Goal: Task Accomplishment & Management: Manage account settings

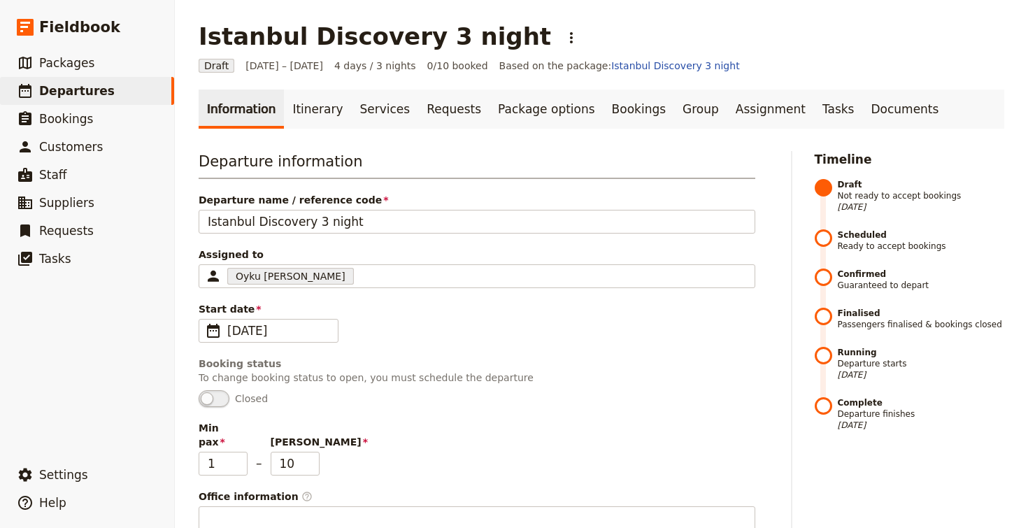
scroll to position [443, 0]
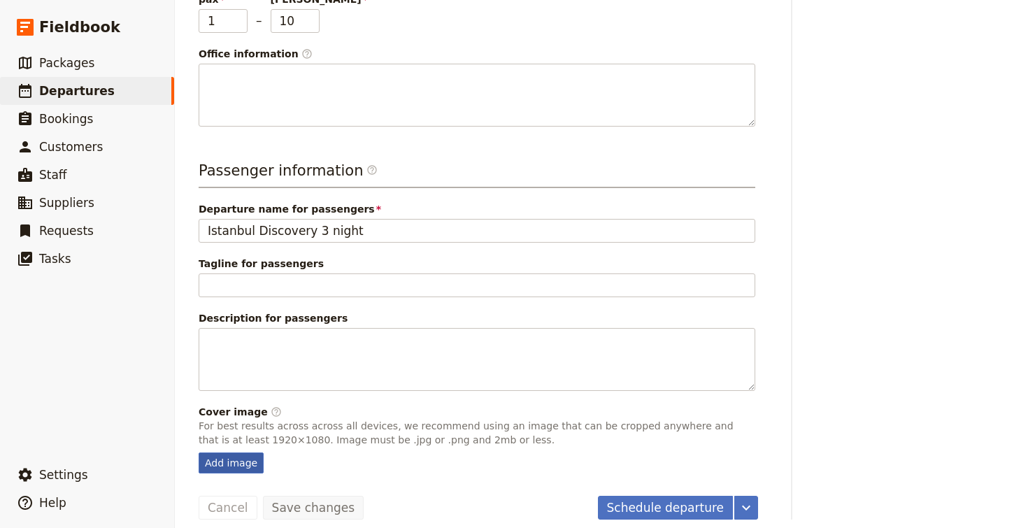
click at [232, 452] on div "Add image" at bounding box center [231, 462] width 65 height 21
click at [199, 452] on input "Add image" at bounding box center [198, 452] width 1 height 1
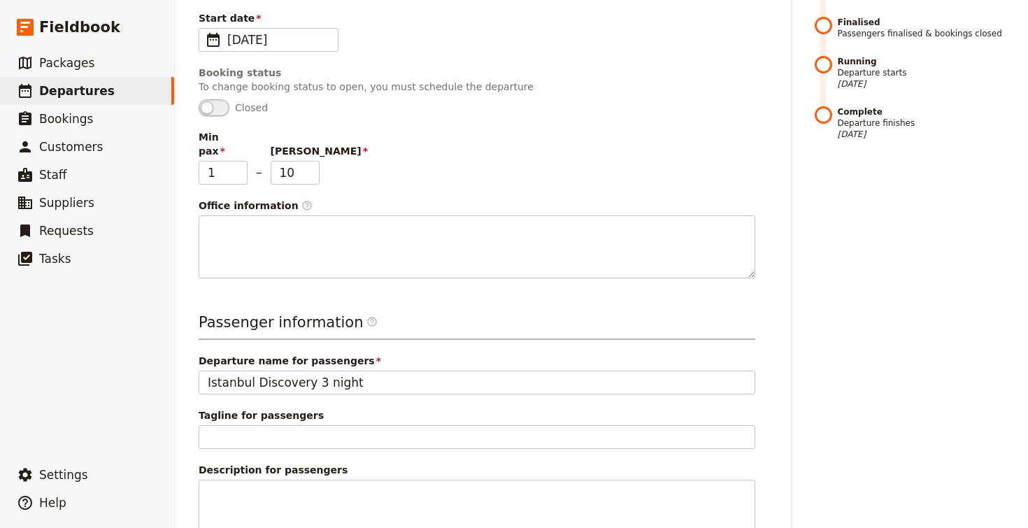
scroll to position [0, 0]
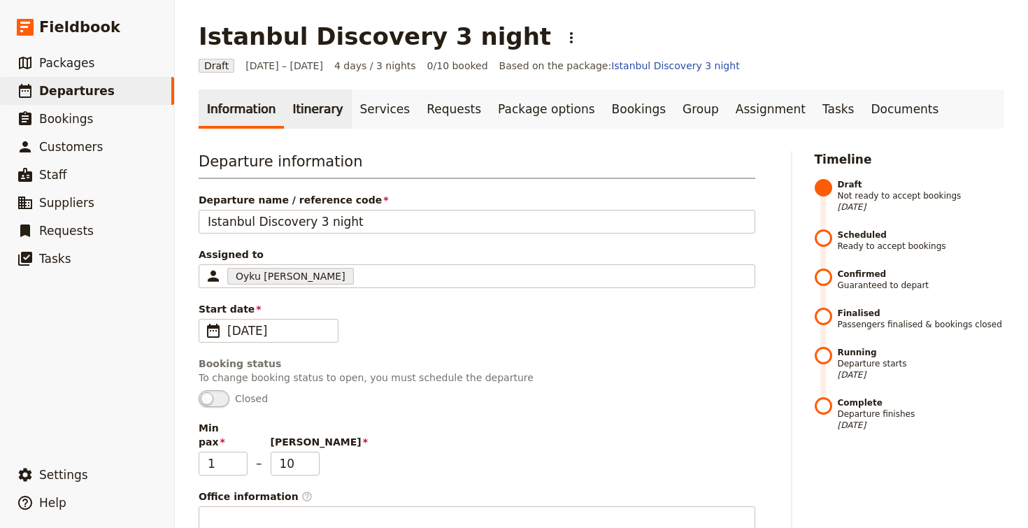
click at [303, 110] on link "Itinerary" at bounding box center [317, 108] width 67 height 39
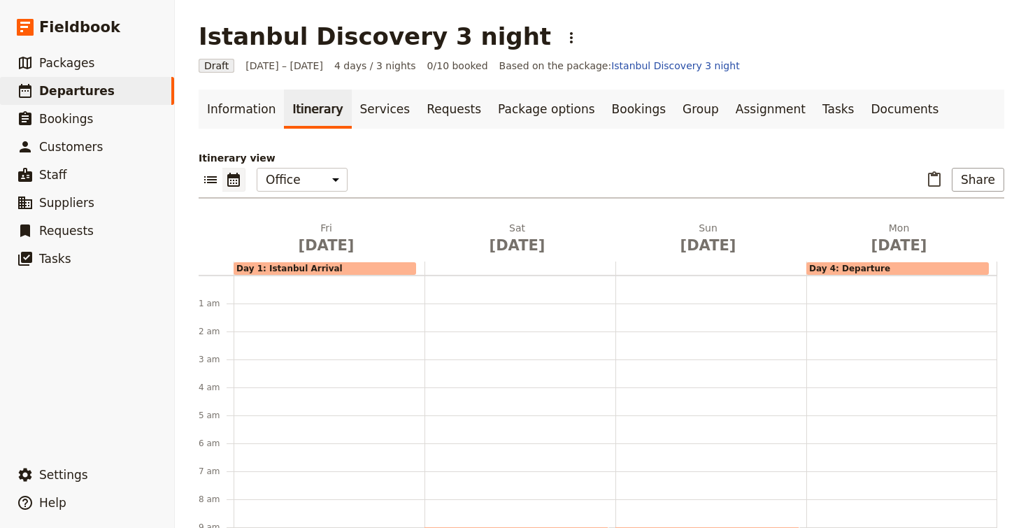
scroll to position [182, 0]
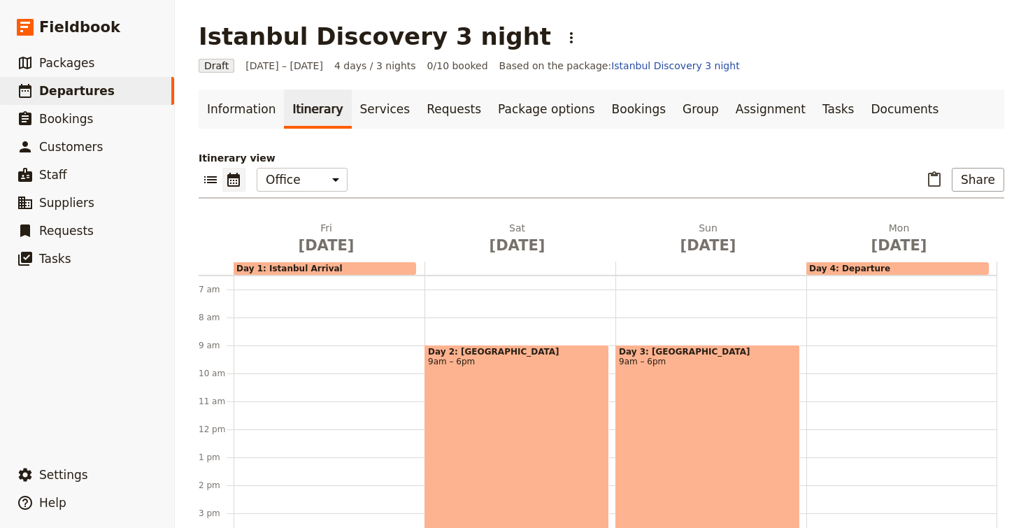
click at [532, 388] on div "Day 2: [GEOGRAPHIC_DATA] 9am – 6pm" at bounding box center [516, 470] width 185 height 251
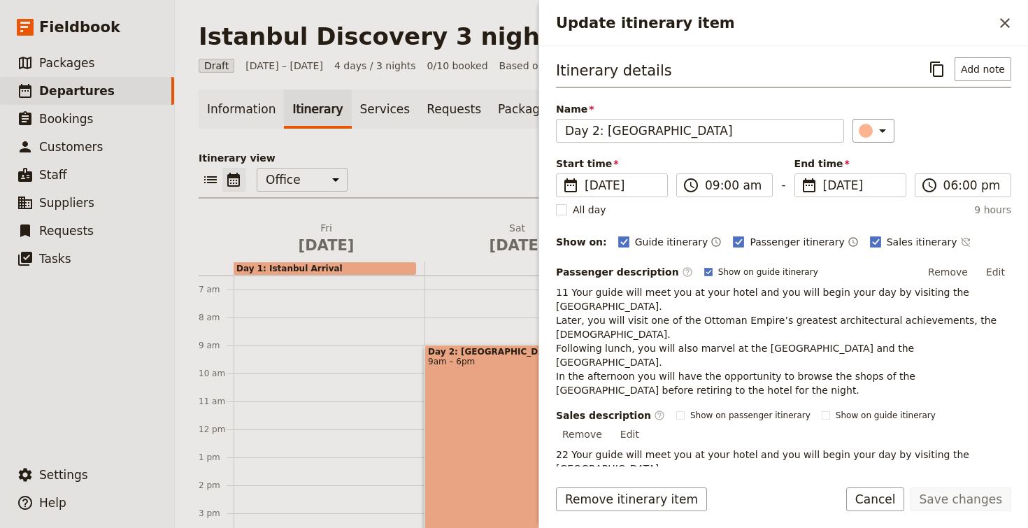
click at [532, 388] on div "Day 2: [GEOGRAPHIC_DATA] 9am – 6pm" at bounding box center [516, 470] width 185 height 251
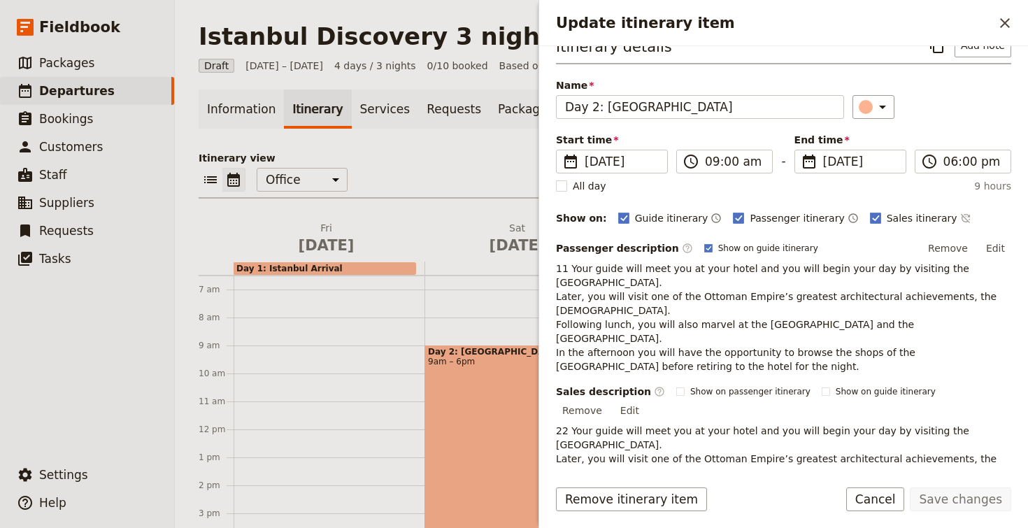
scroll to position [0, 0]
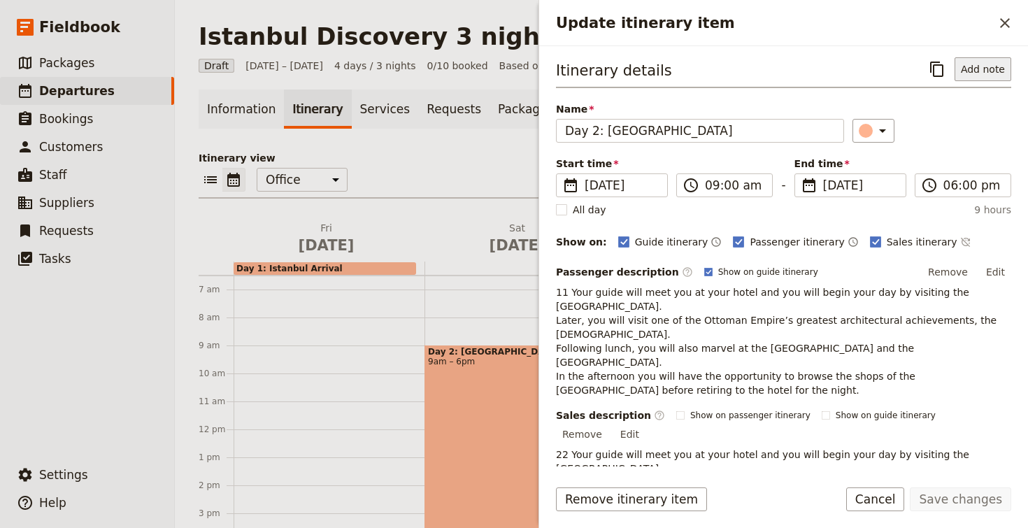
click at [971, 70] on button "Add note" at bounding box center [982, 69] width 57 height 24
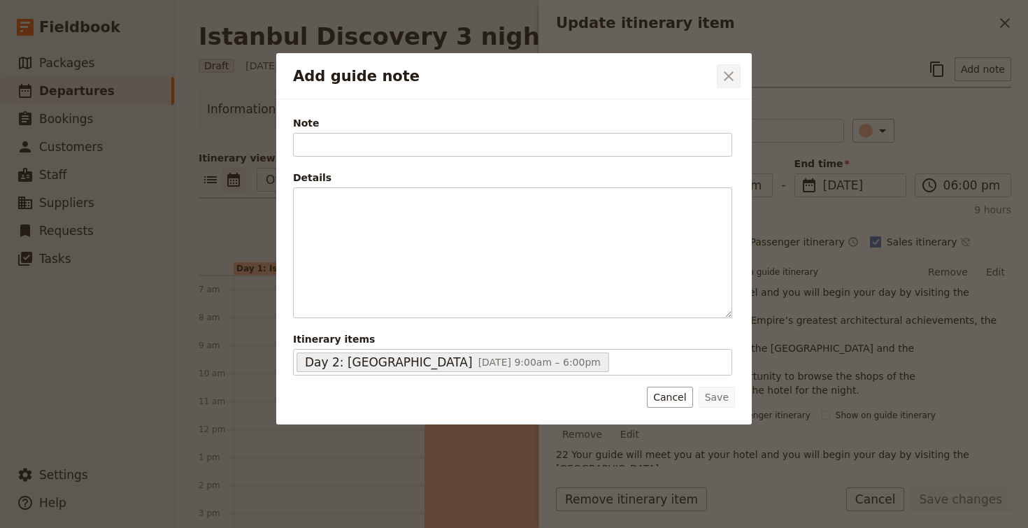
click at [731, 73] on icon "Close dialog" at bounding box center [729, 76] width 10 height 10
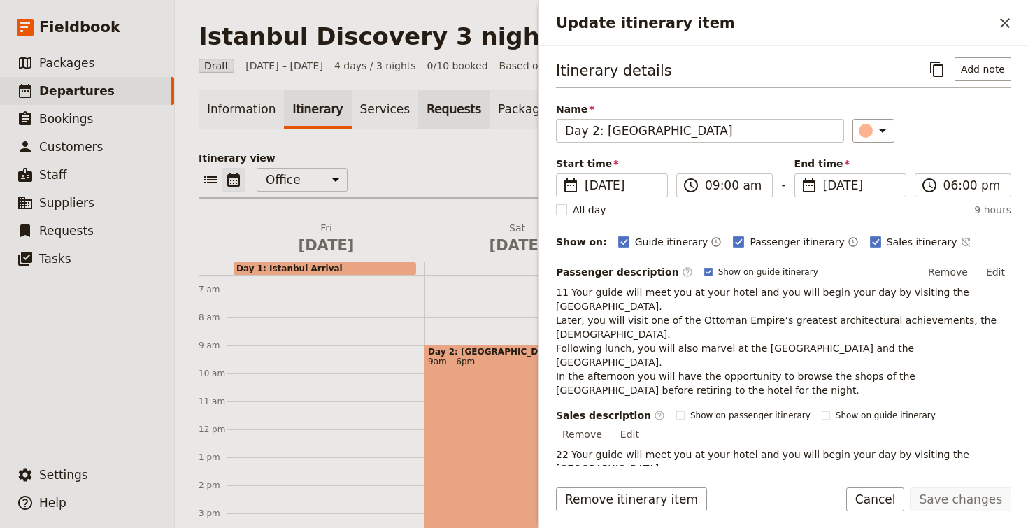
click at [431, 119] on link "Requests" at bounding box center [453, 108] width 71 height 39
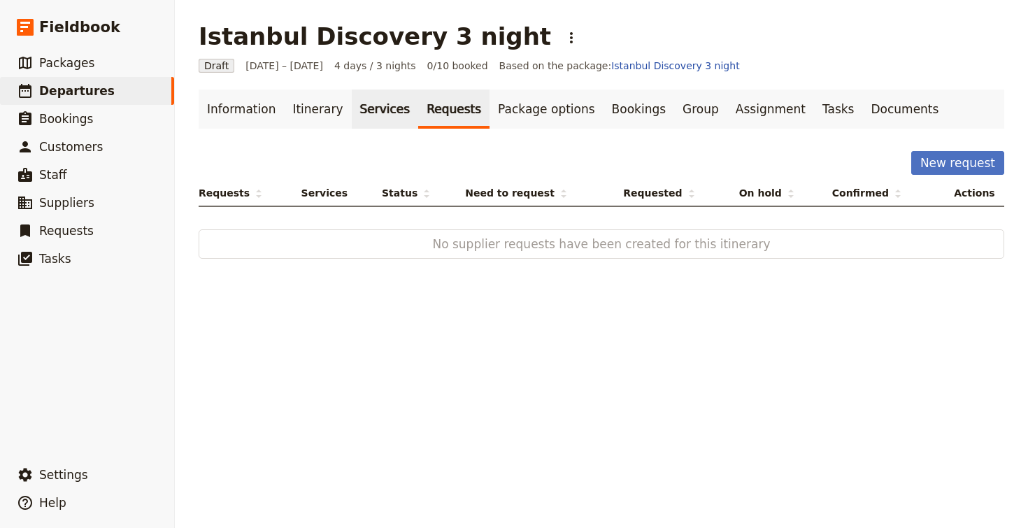
click at [357, 112] on link "Services" at bounding box center [385, 108] width 67 height 39
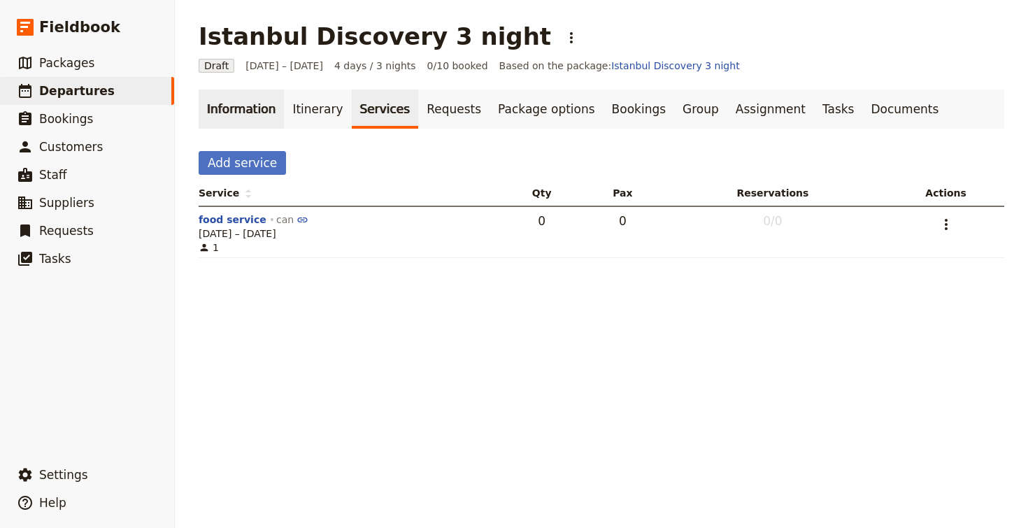
click at [236, 110] on link "Information" at bounding box center [241, 108] width 85 height 39
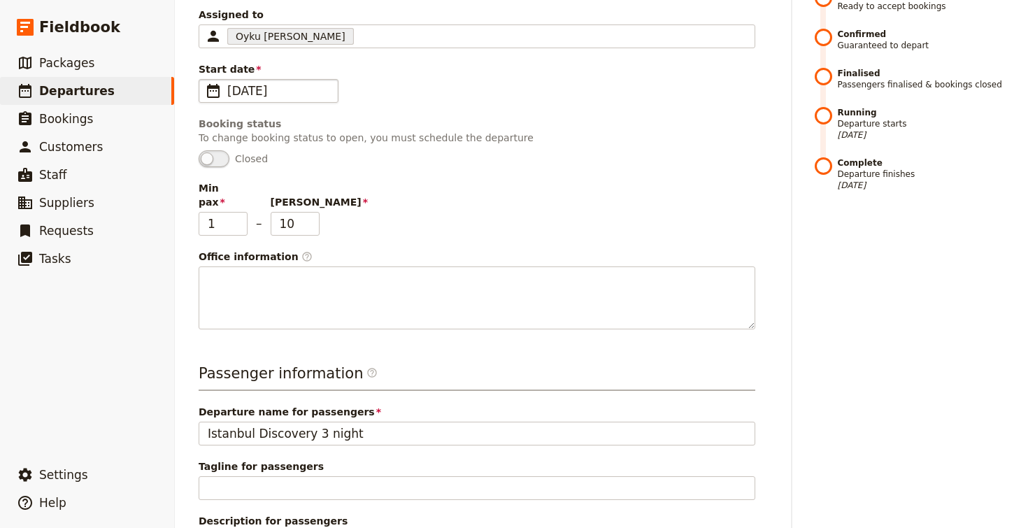
scroll to position [241, 0]
click at [224, 161] on span at bounding box center [214, 157] width 31 height 17
click at [207, 157] on span at bounding box center [214, 157] width 31 height 17
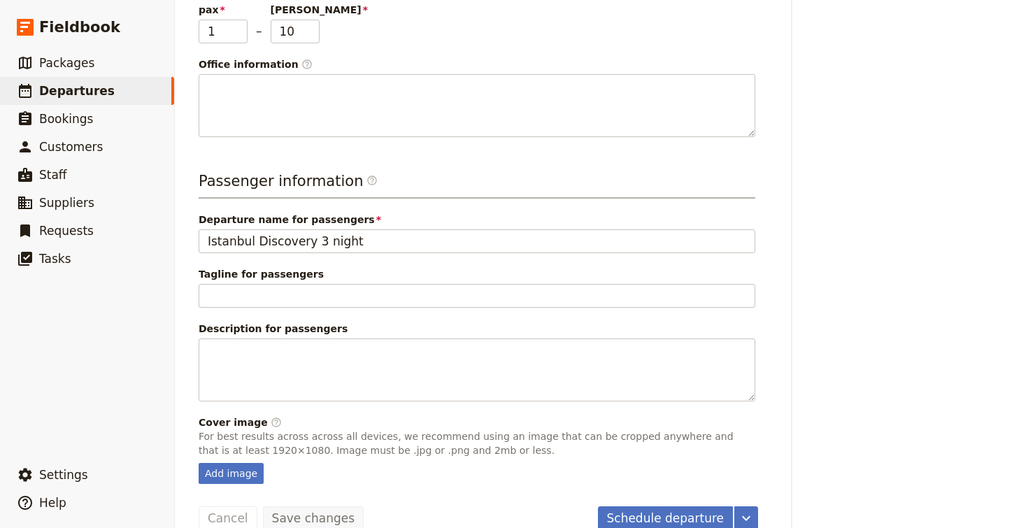
scroll to position [443, 0]
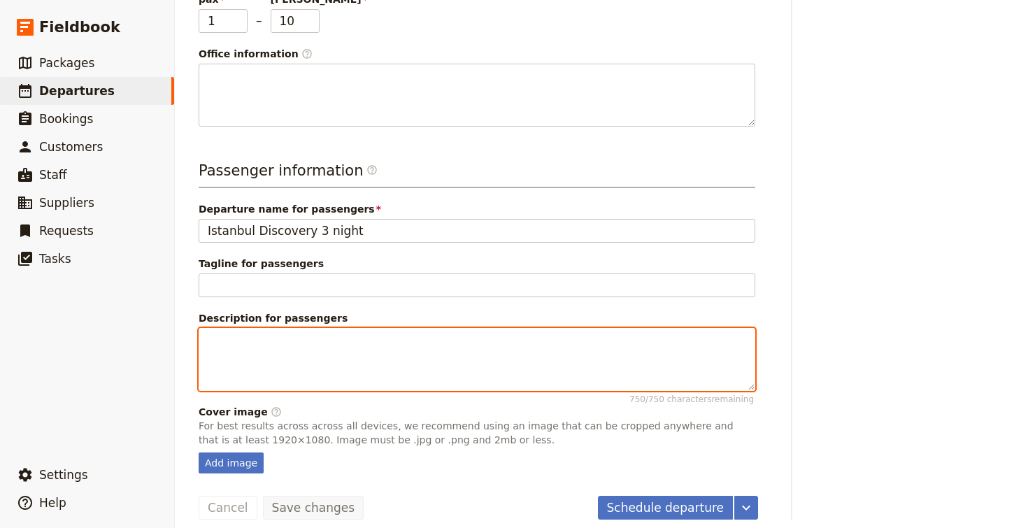
click at [277, 350] on textarea "Description for passengers 750 / 750 characters remaining" at bounding box center [477, 359] width 557 height 63
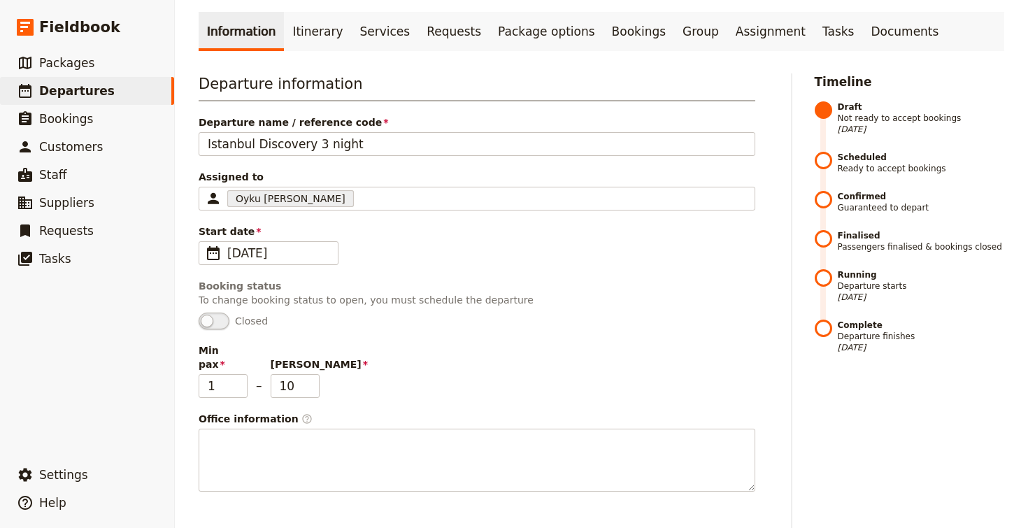
scroll to position [0, 0]
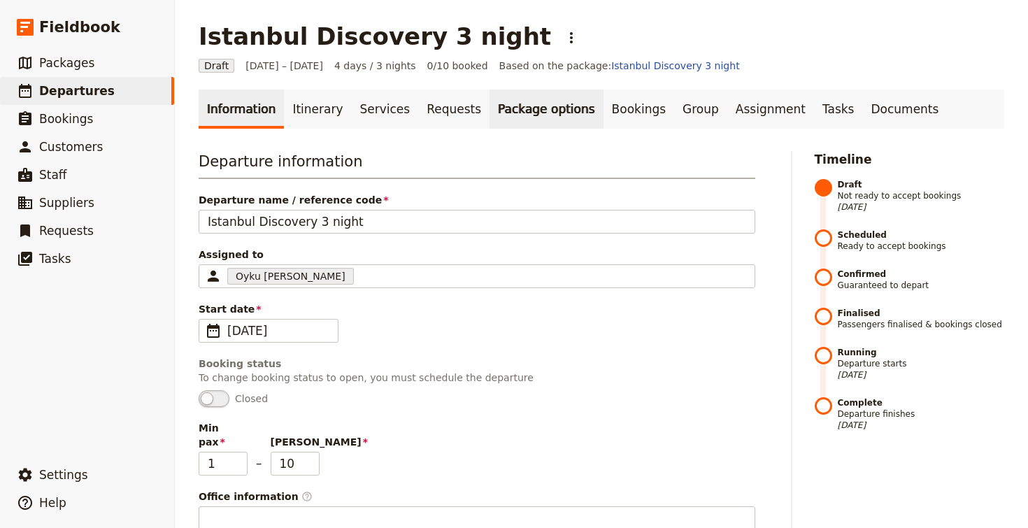
click at [489, 115] on link "Package options" at bounding box center [545, 108] width 113 height 39
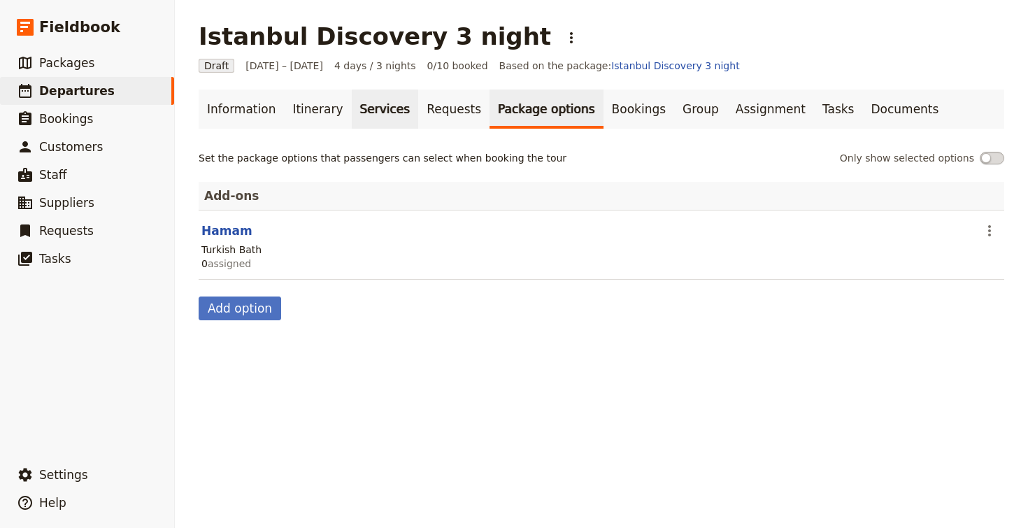
click at [392, 113] on link "Services" at bounding box center [385, 108] width 67 height 39
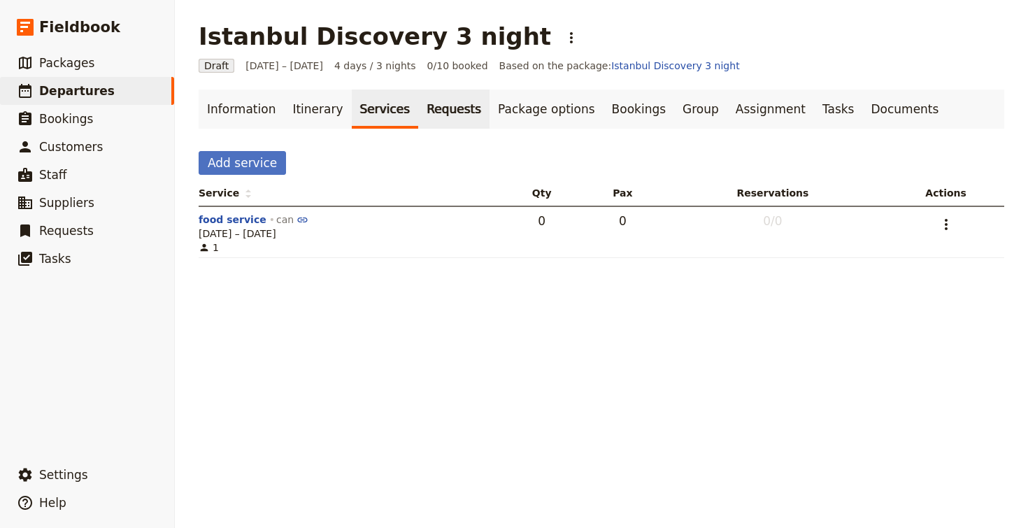
click at [452, 115] on link "Requests" at bounding box center [453, 108] width 71 height 39
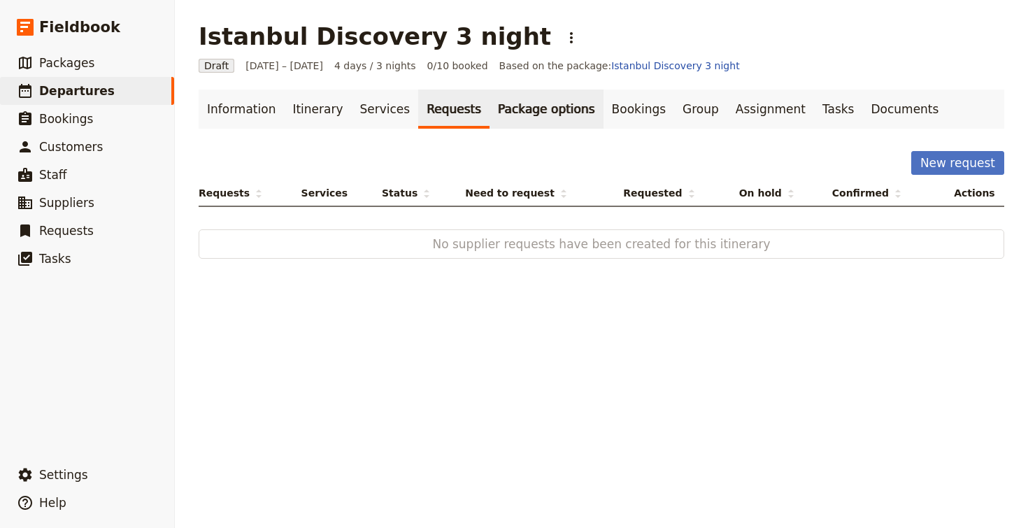
click at [496, 116] on link "Package options" at bounding box center [545, 108] width 113 height 39
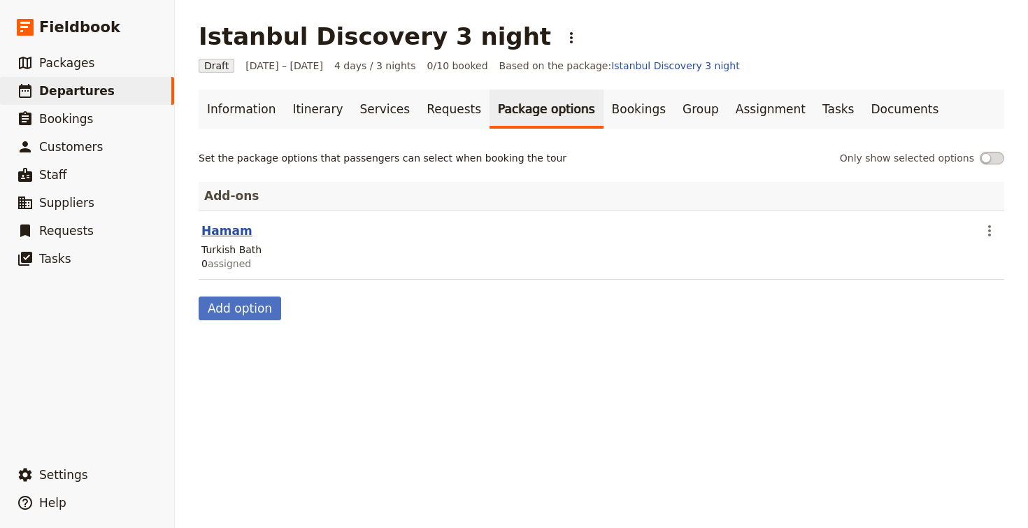
click at [239, 230] on button "Hamam" at bounding box center [226, 230] width 51 height 17
select select "addOn"
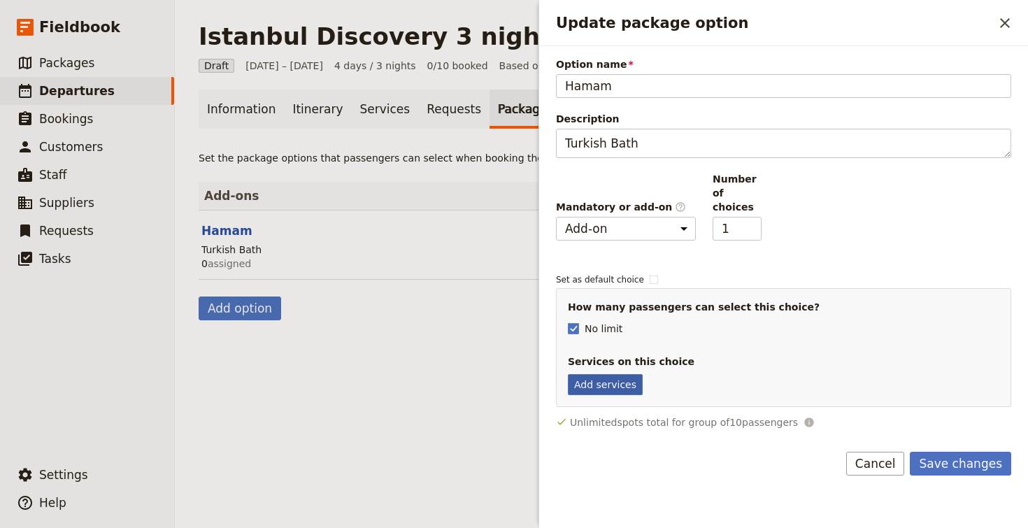
click at [619, 376] on button "Add services" at bounding box center [605, 384] width 75 height 21
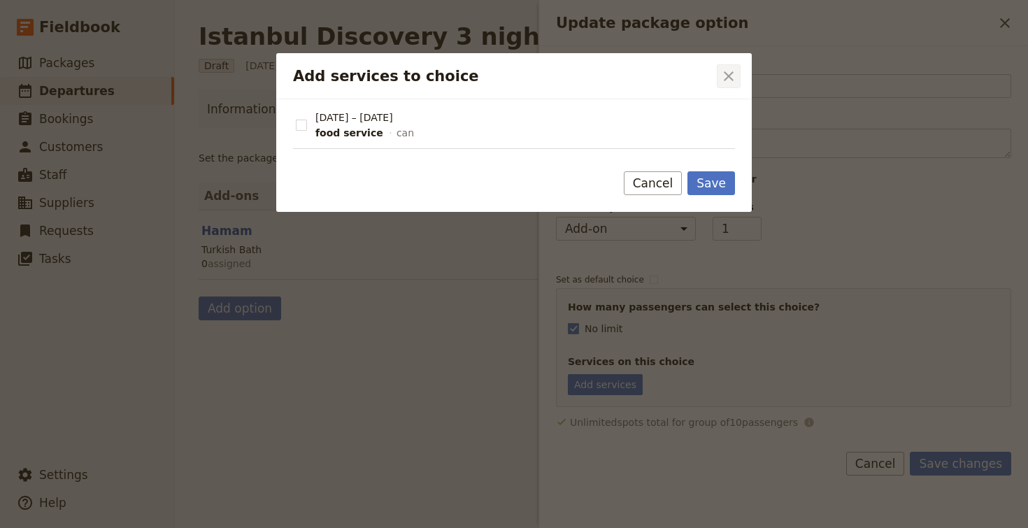
click at [731, 64] on button "​" at bounding box center [729, 76] width 24 height 24
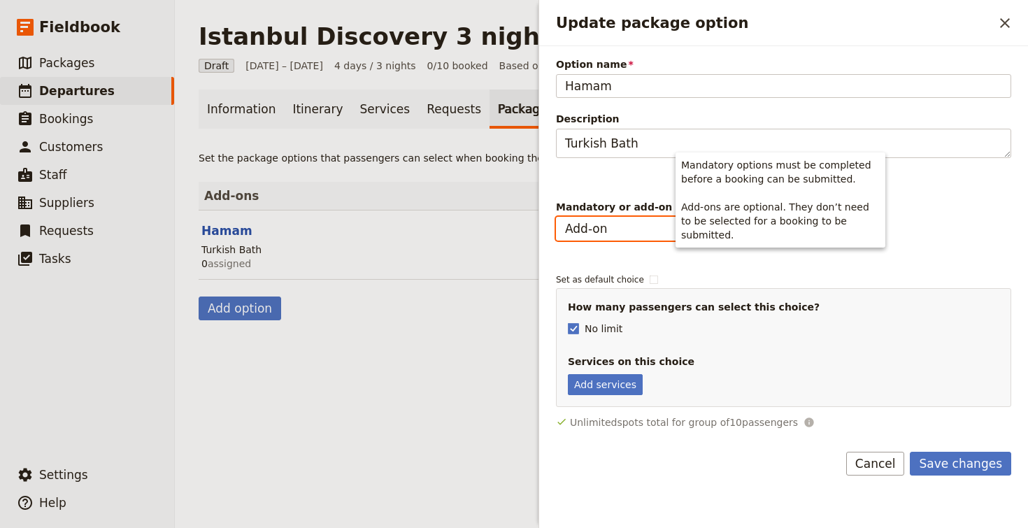
click at [636, 222] on select "Mandatory Add-on" at bounding box center [626, 229] width 140 height 24
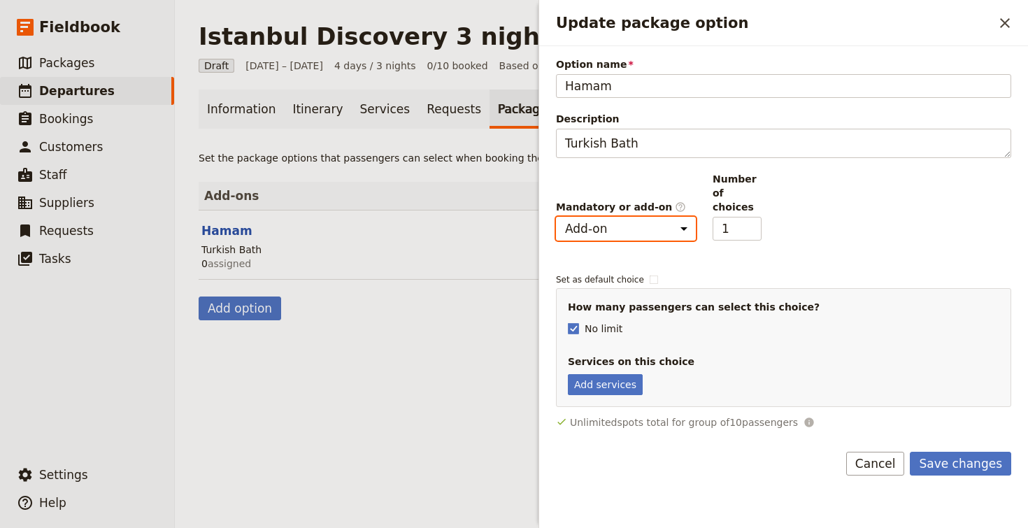
click at [427, 234] on div "Hamam" at bounding box center [589, 230] width 776 height 17
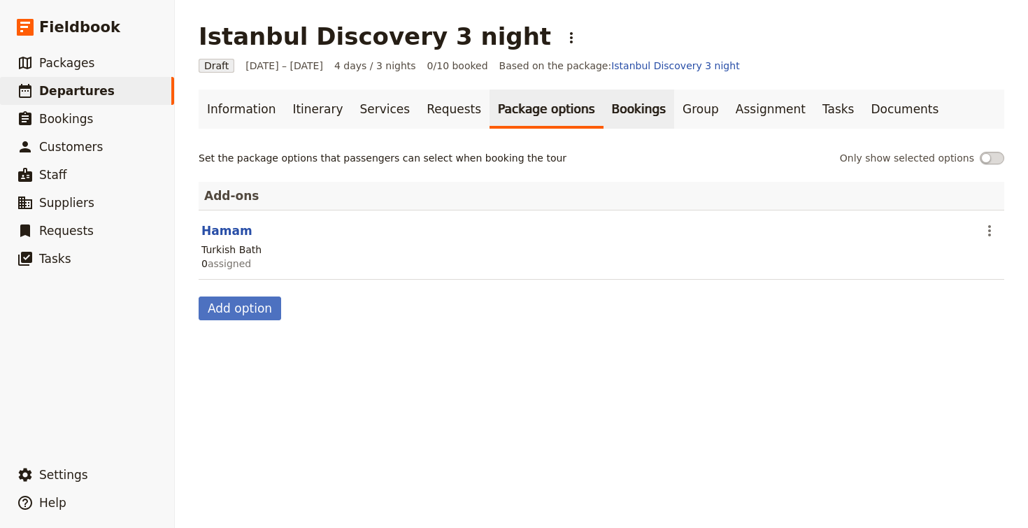
click at [622, 122] on link "Bookings" at bounding box center [638, 108] width 71 height 39
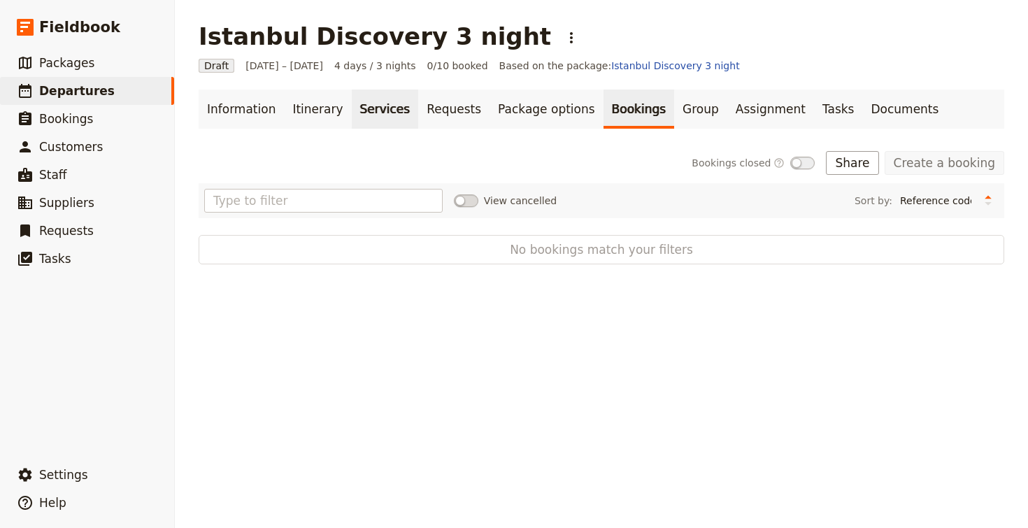
click at [388, 110] on link "Services" at bounding box center [385, 108] width 67 height 39
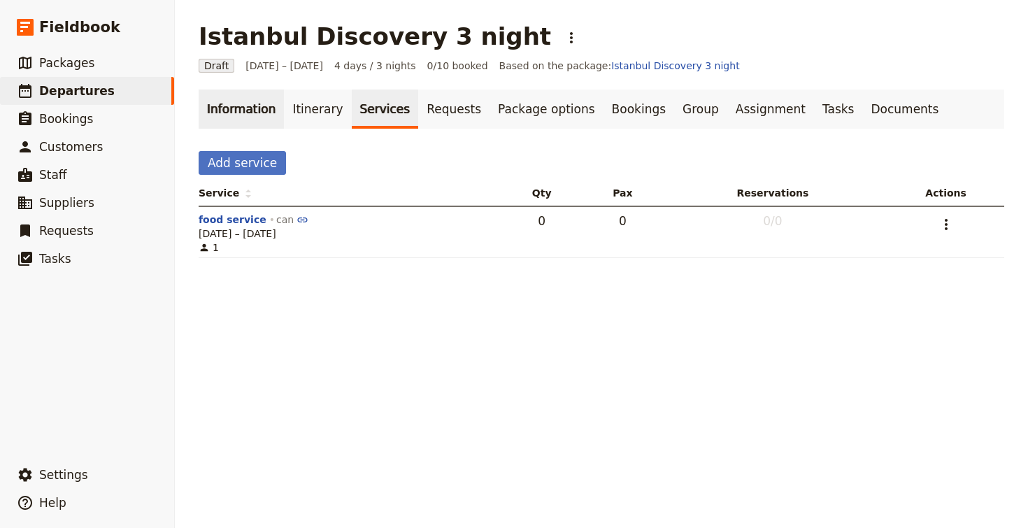
click at [248, 101] on link "Information" at bounding box center [241, 108] width 85 height 39
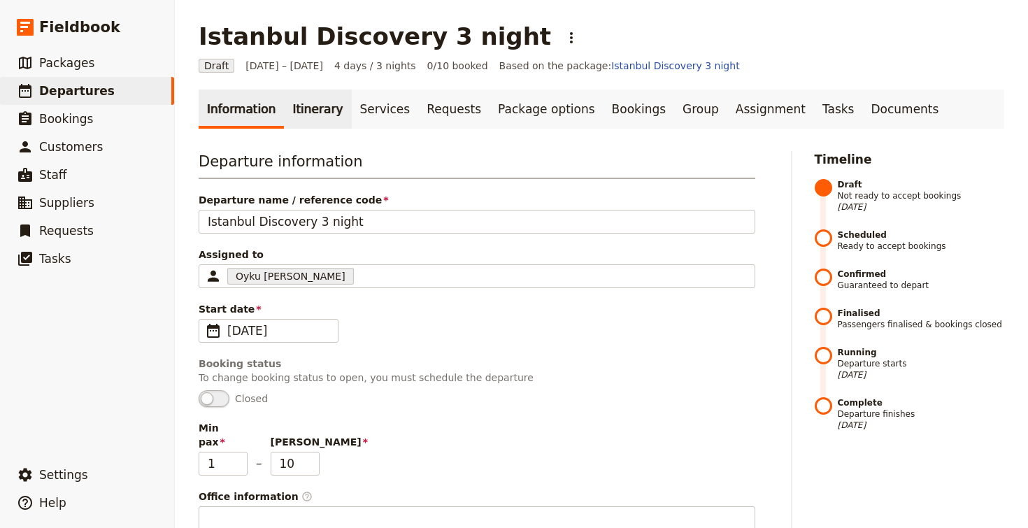
click at [301, 109] on link "Itinerary" at bounding box center [317, 108] width 67 height 39
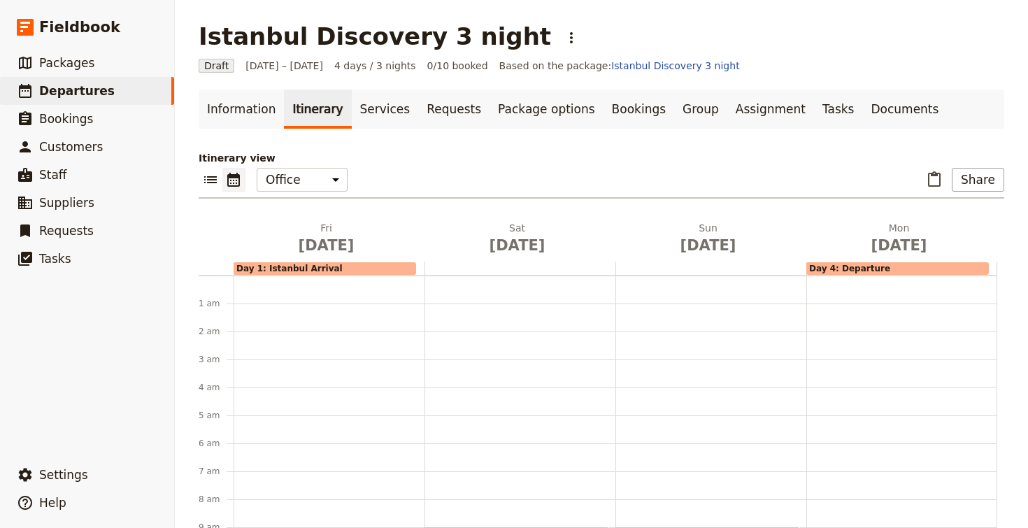
scroll to position [182, 0]
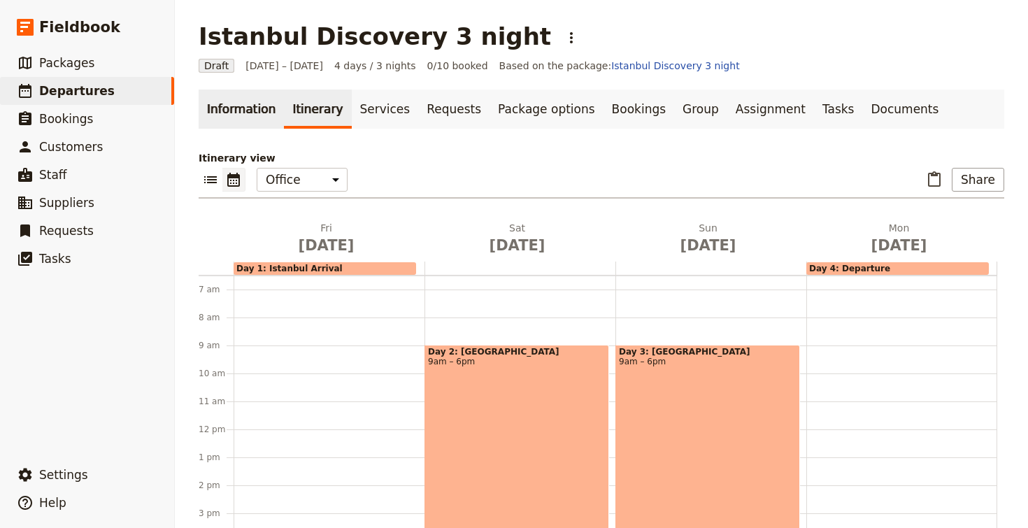
click at [240, 108] on link "Information" at bounding box center [241, 108] width 85 height 39
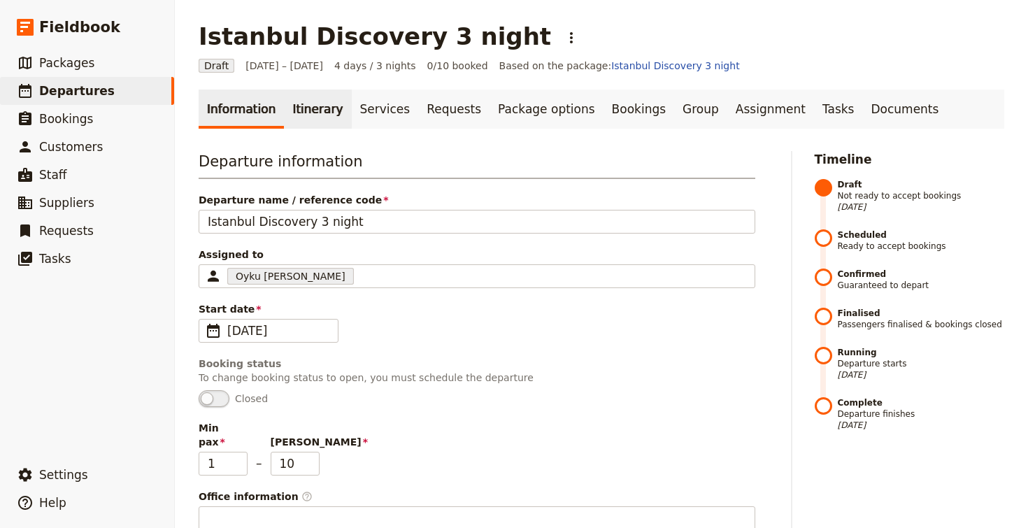
click at [304, 109] on link "Itinerary" at bounding box center [317, 108] width 67 height 39
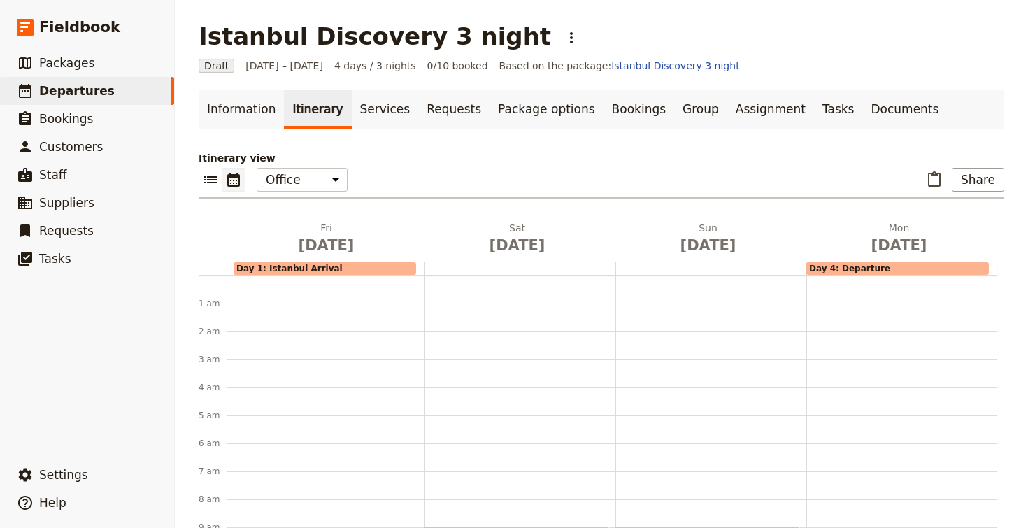
scroll to position [182, 0]
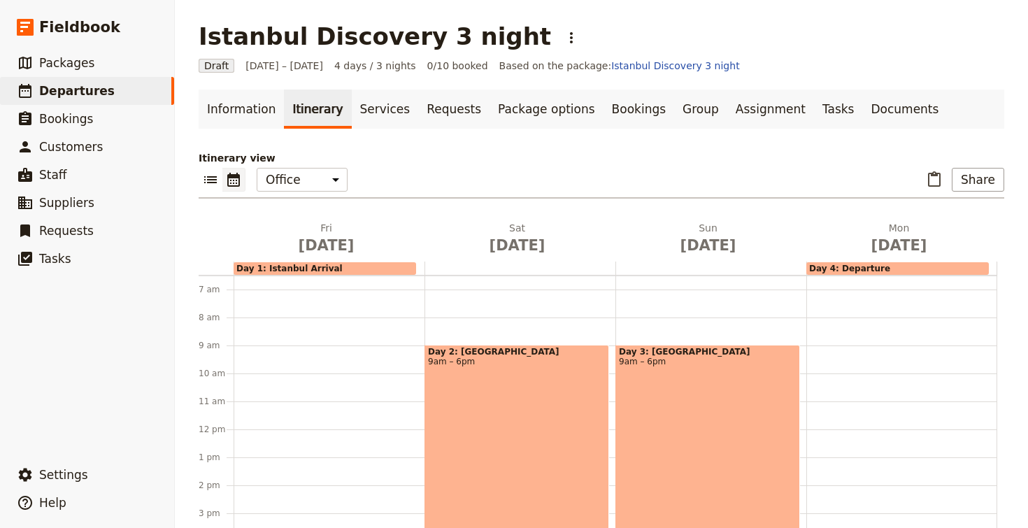
click at [532, 419] on div "Day 2: [GEOGRAPHIC_DATA] 9am – 6pm" at bounding box center [516, 470] width 185 height 251
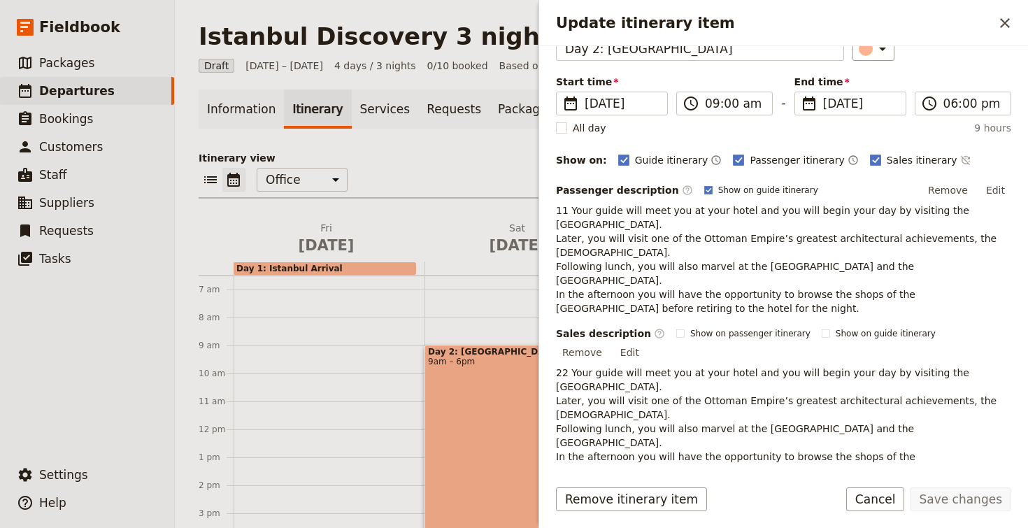
scroll to position [82, 0]
click at [993, 510] on button "​" at bounding box center [1000, 520] width 21 height 21
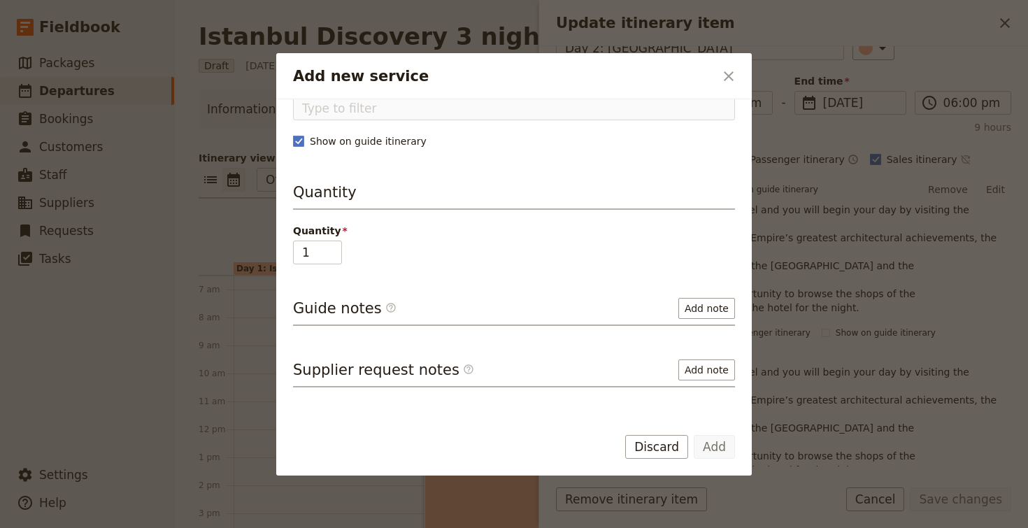
scroll to position [122, 0]
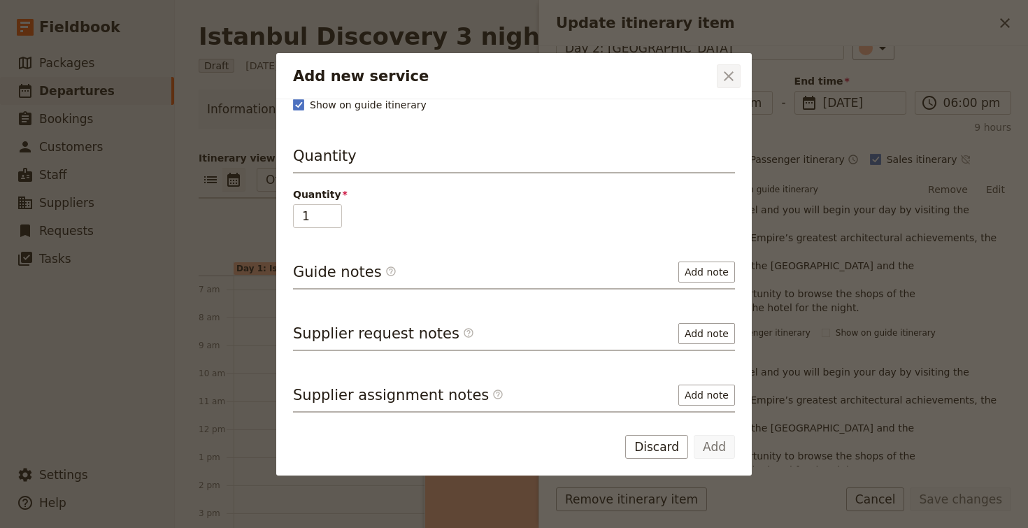
click at [728, 77] on icon "Close dialog" at bounding box center [728, 76] width 17 height 17
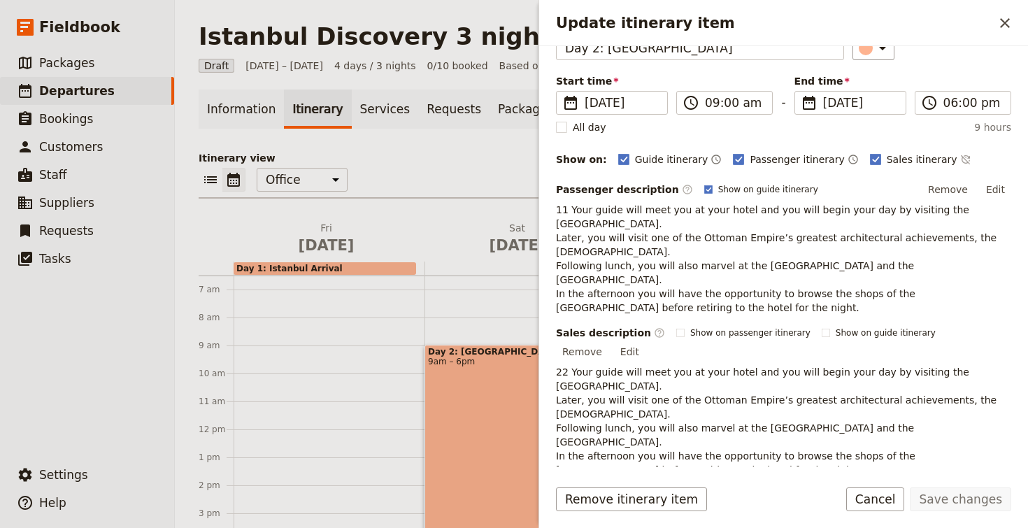
click at [464, 139] on div "Information Itinerary Services Requests Package options Bookings Group Assignme…" at bounding box center [601, 357] width 805 height 537
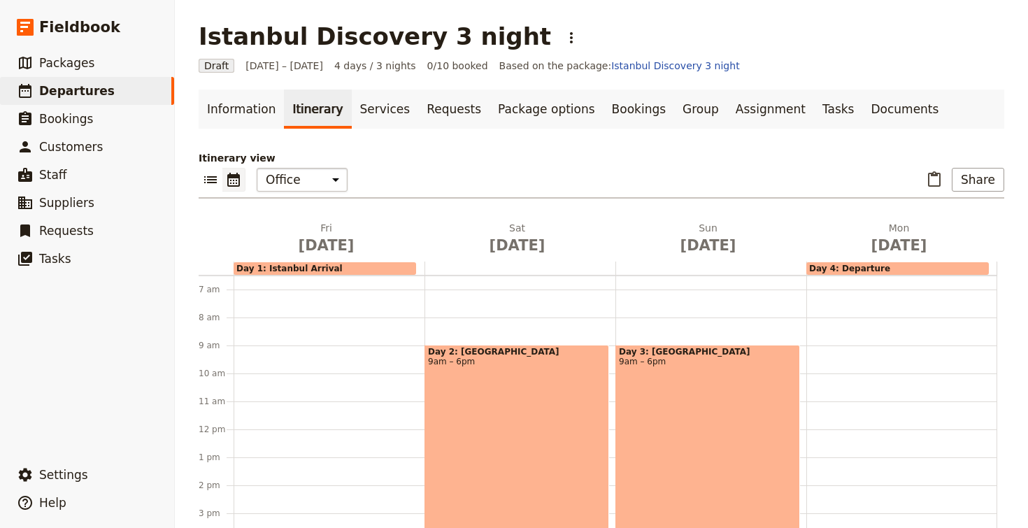
scroll to position [67, 0]
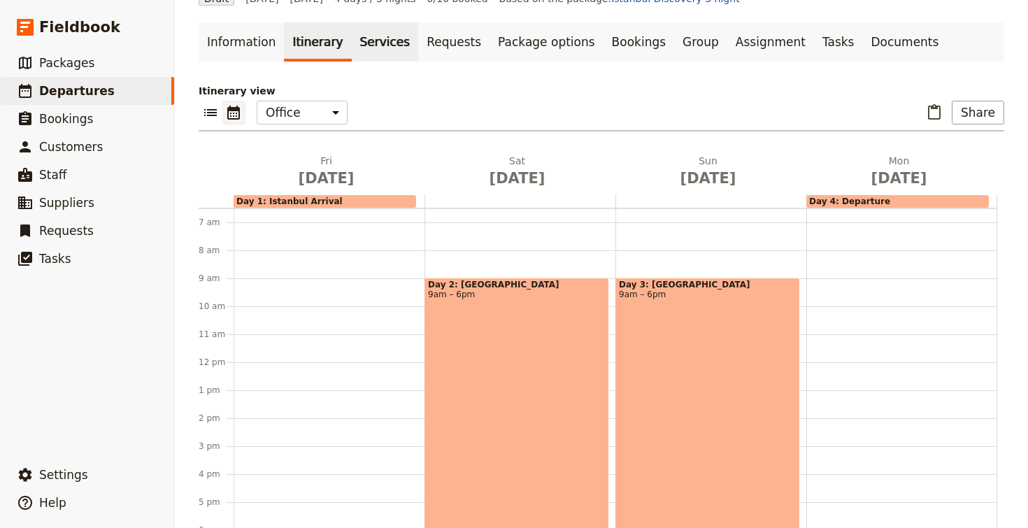
click at [368, 47] on link "Services" at bounding box center [385, 41] width 67 height 39
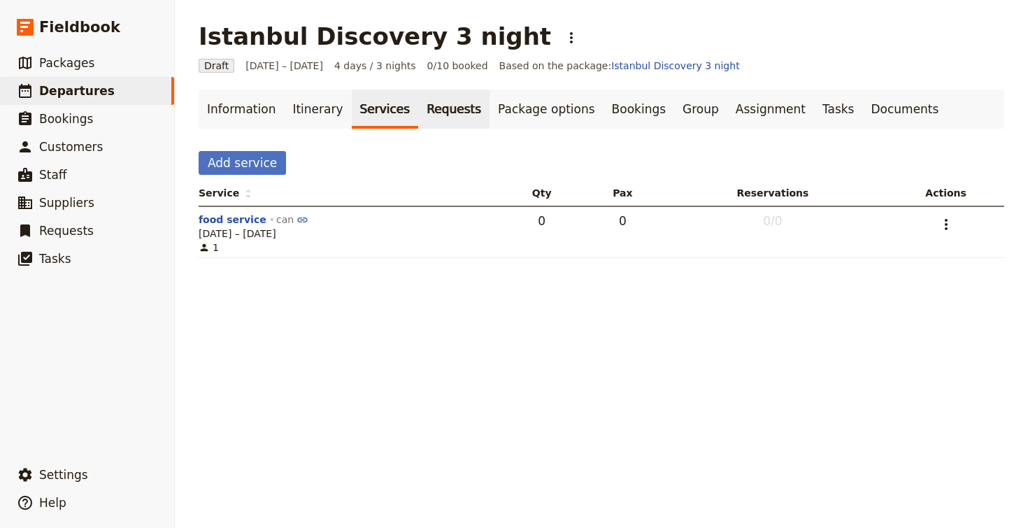
click at [430, 122] on link "Requests" at bounding box center [453, 108] width 71 height 39
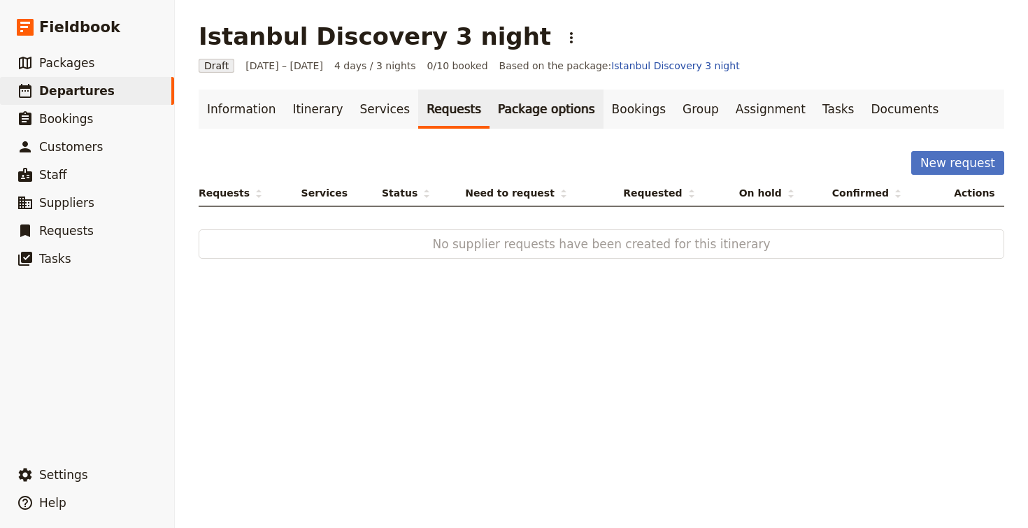
click at [515, 105] on link "Package options" at bounding box center [545, 108] width 113 height 39
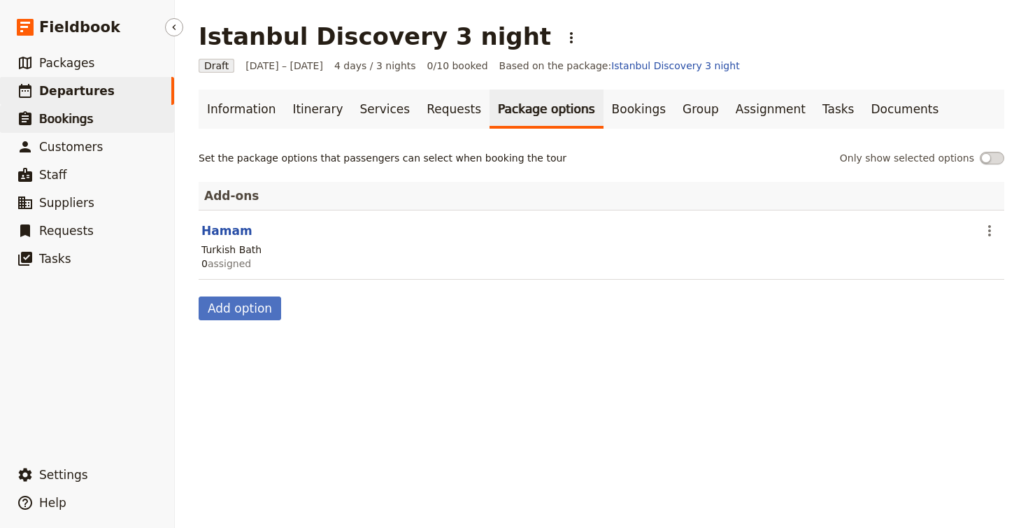
click at [73, 108] on link "​ Bookings" at bounding box center [87, 119] width 174 height 28
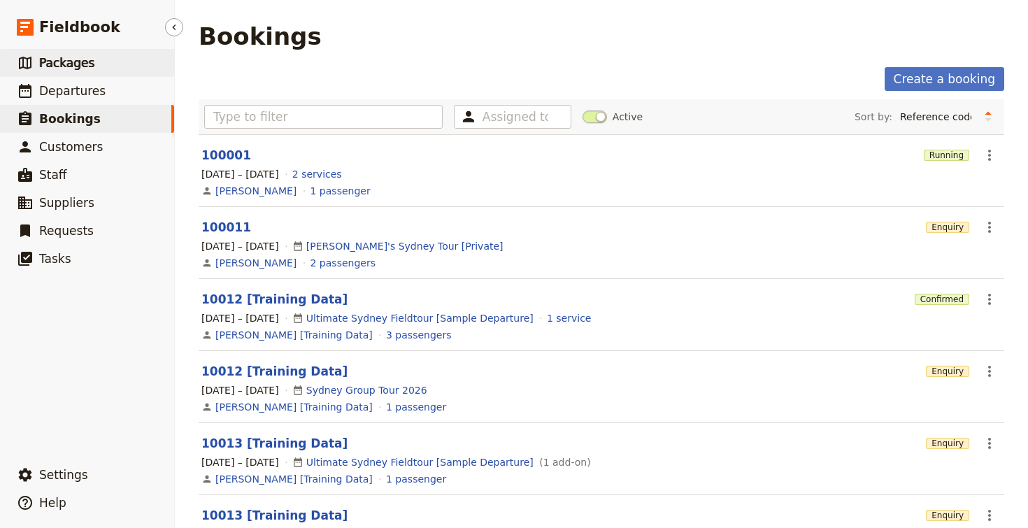
click at [106, 73] on link "​ Packages" at bounding box center [87, 63] width 174 height 28
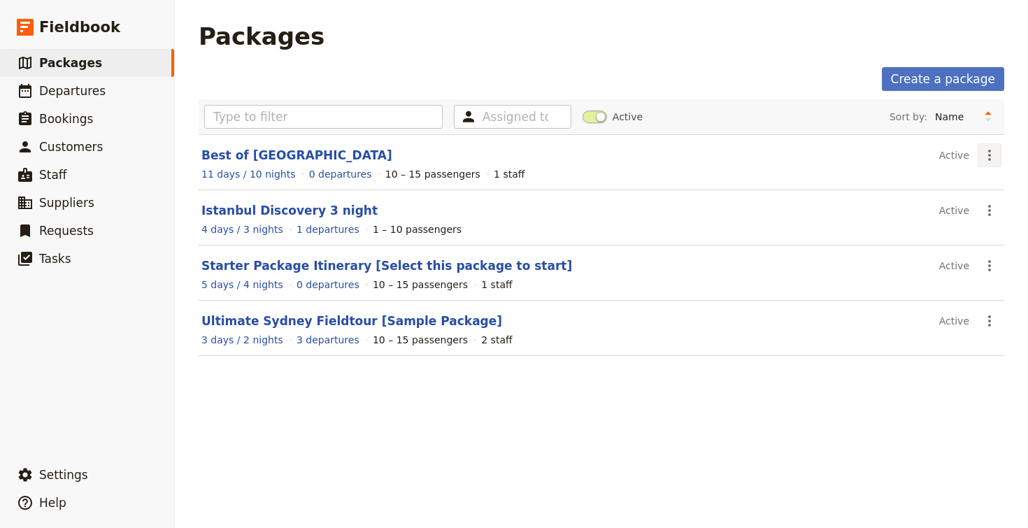
click at [987, 156] on icon "Actions" at bounding box center [989, 155] width 17 height 17
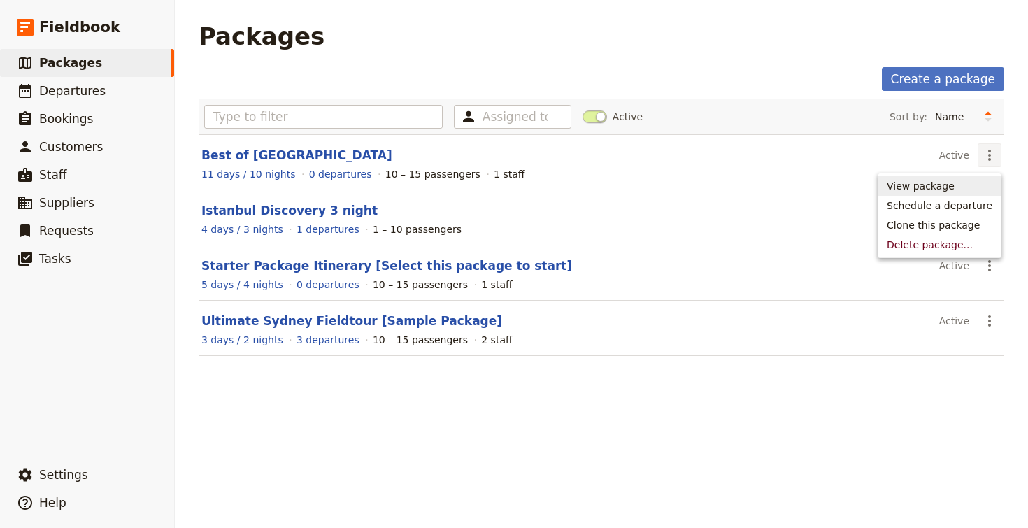
click at [930, 187] on span "View package" at bounding box center [920, 186] width 68 height 14
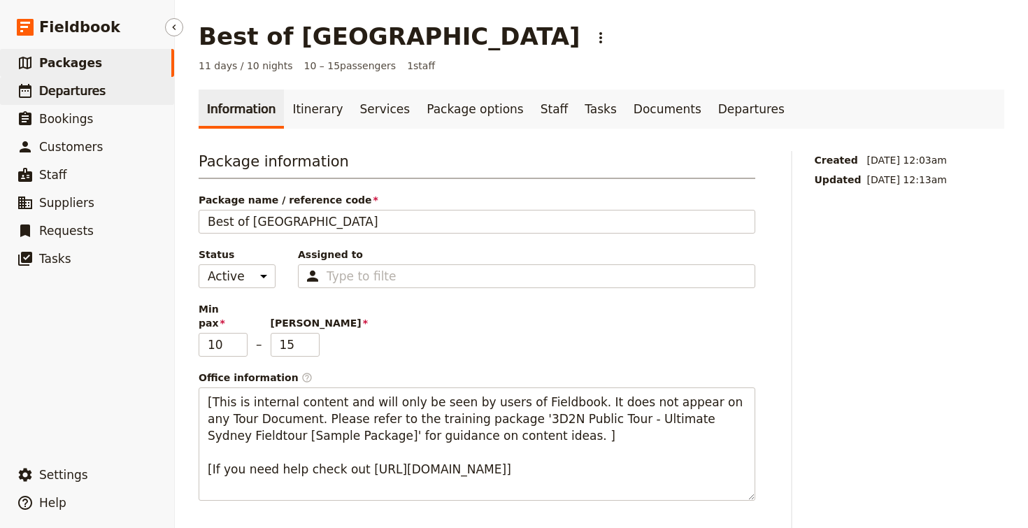
click at [79, 97] on span "Departures" at bounding box center [72, 91] width 66 height 14
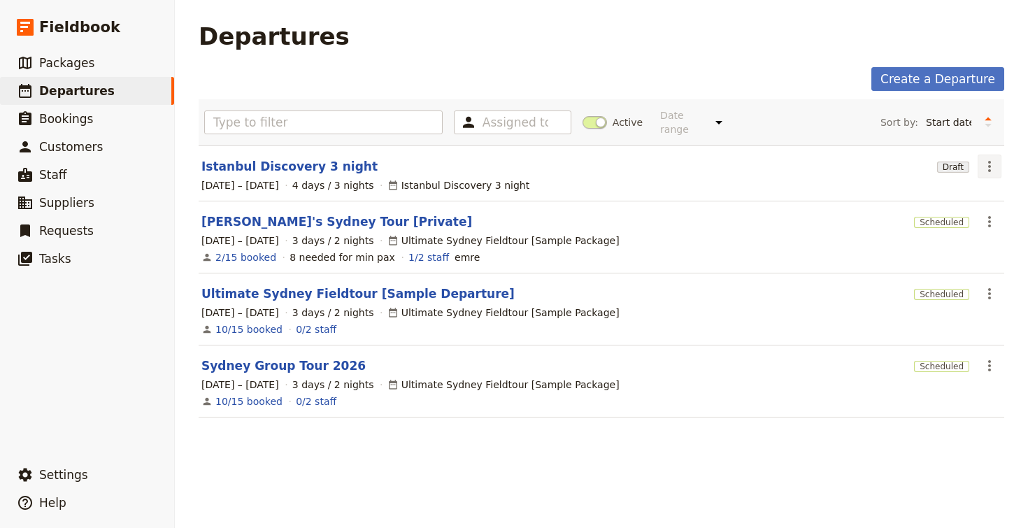
click at [989, 162] on icon "Actions" at bounding box center [989, 166] width 17 height 17
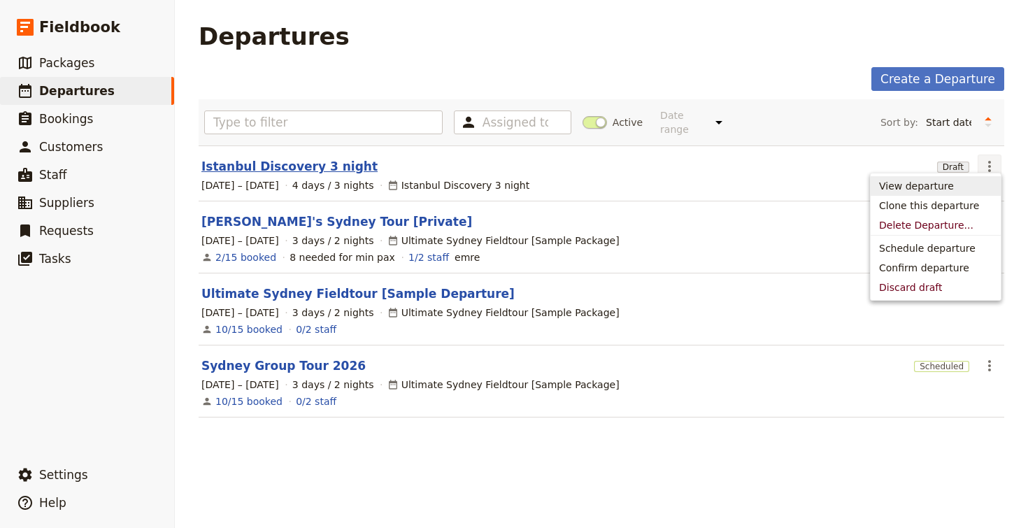
click at [275, 158] on link "Istanbul Discovery 3 night" at bounding box center [289, 166] width 176 height 17
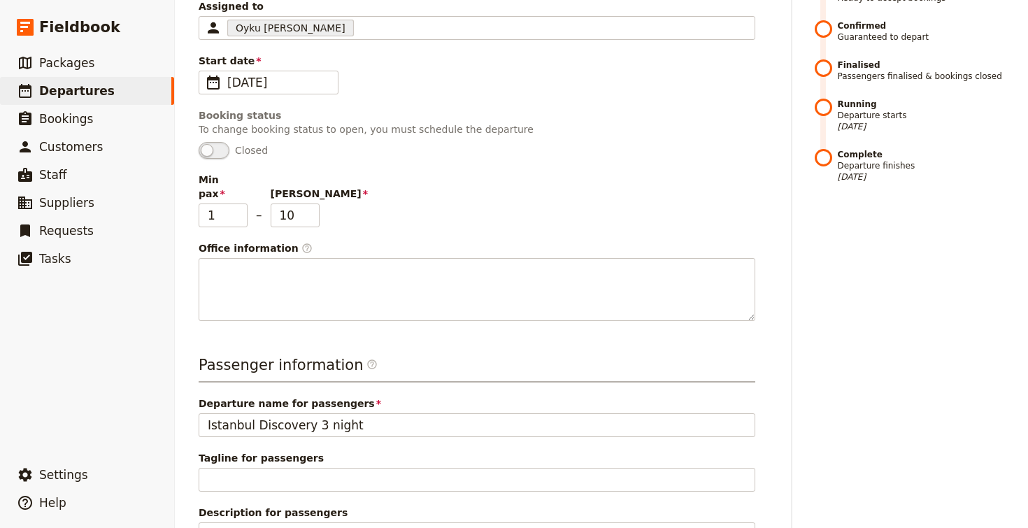
scroll to position [251, 0]
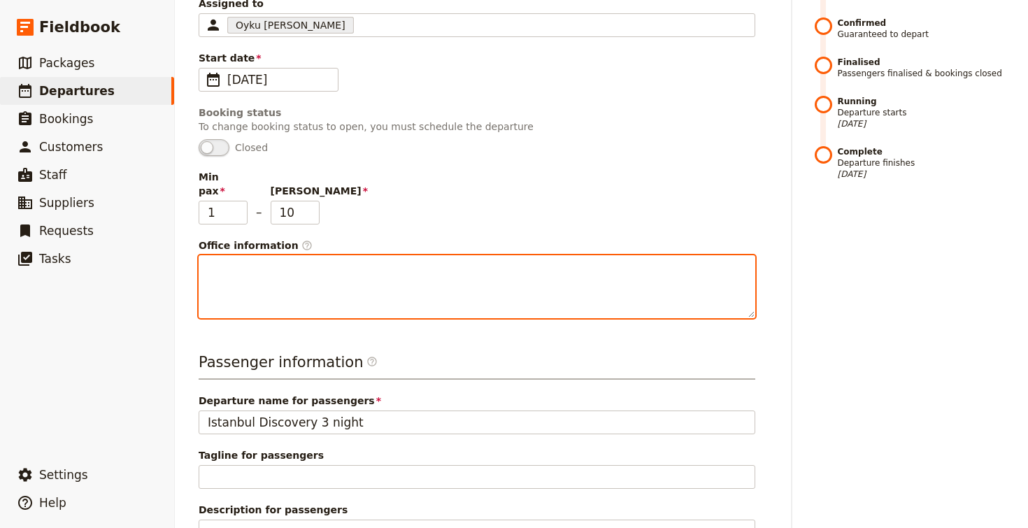
click at [450, 255] on textarea "Office information ​" at bounding box center [477, 286] width 557 height 63
paste textarea "[URL][DOMAIN_NAME]"
type textarea "[URL][DOMAIN_NAME]"
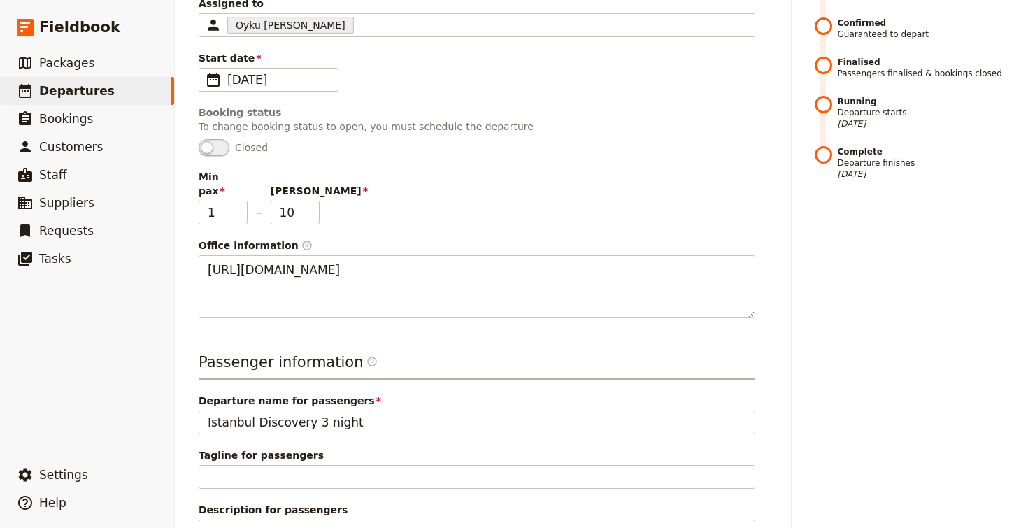
click at [398, 354] on h3 "Passenger information ​" at bounding box center [477, 366] width 557 height 28
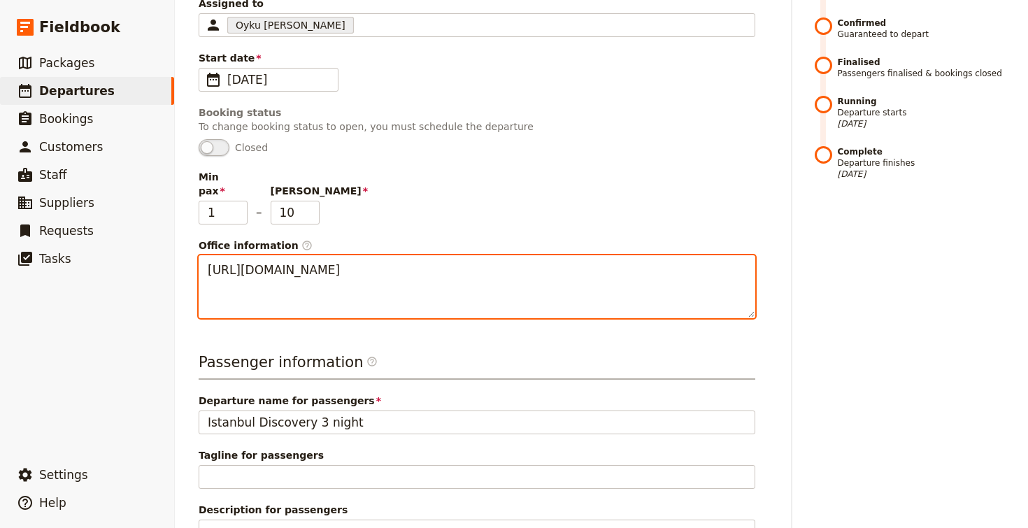
click at [442, 255] on textarea "[URL][DOMAIN_NAME]" at bounding box center [477, 286] width 557 height 63
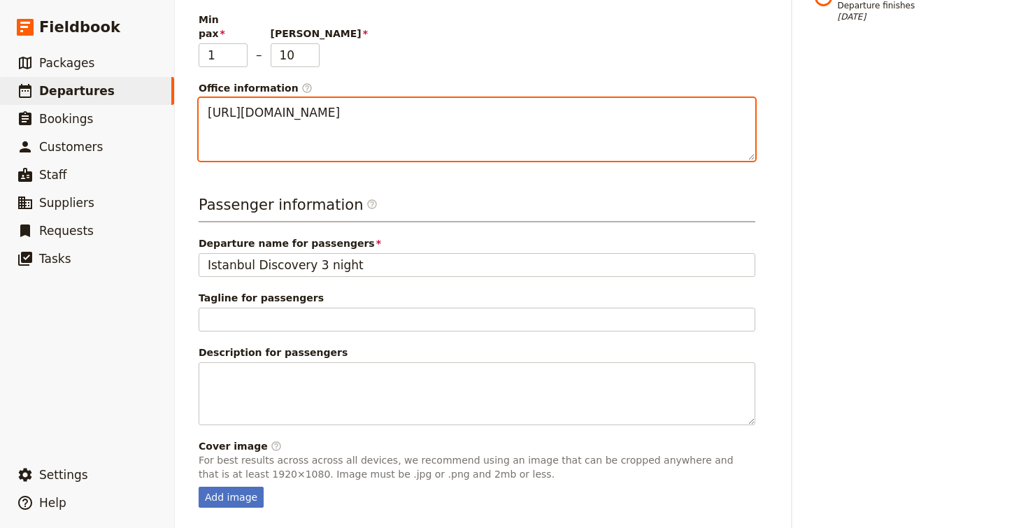
scroll to position [443, 0]
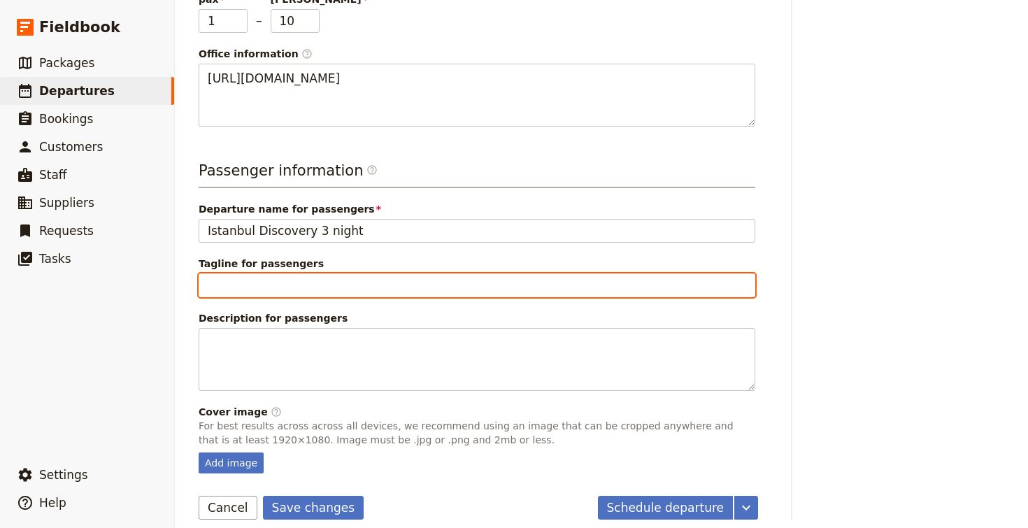
click at [292, 273] on input "Tagline for passengers" at bounding box center [477, 285] width 557 height 24
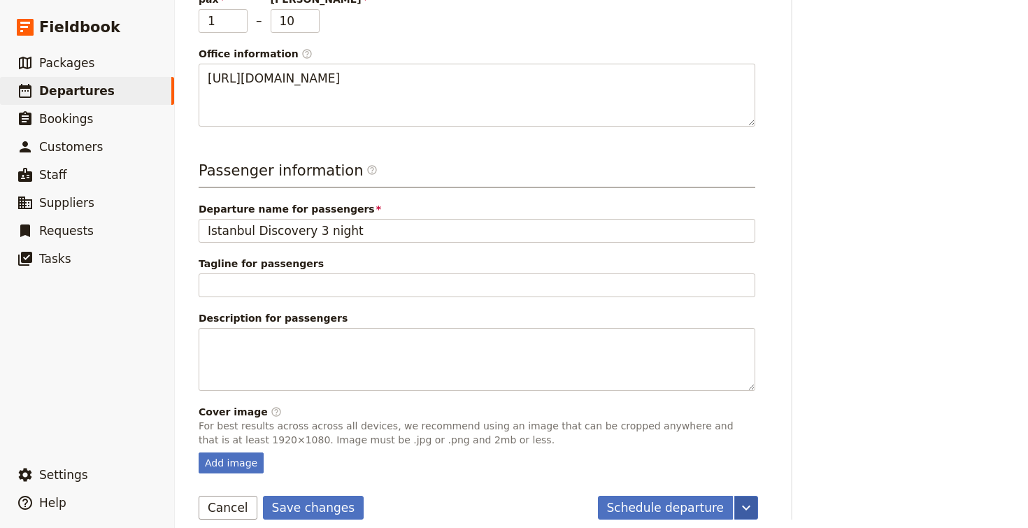
click at [753, 501] on icon "More actions" at bounding box center [746, 507] width 17 height 17
click at [731, 441] on span "Confirm departure" at bounding box center [704, 443] width 90 height 14
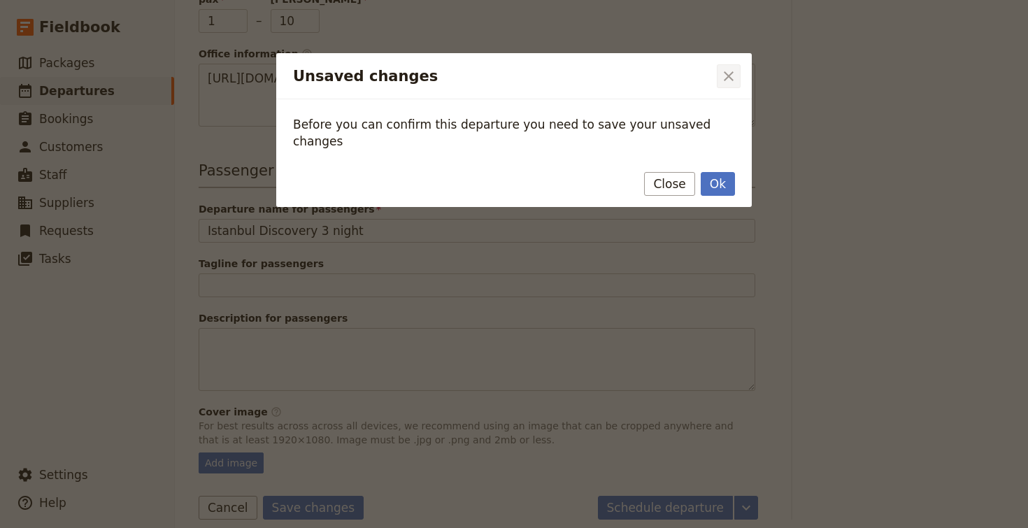
click at [726, 83] on icon "Close dialog" at bounding box center [728, 76] width 17 height 17
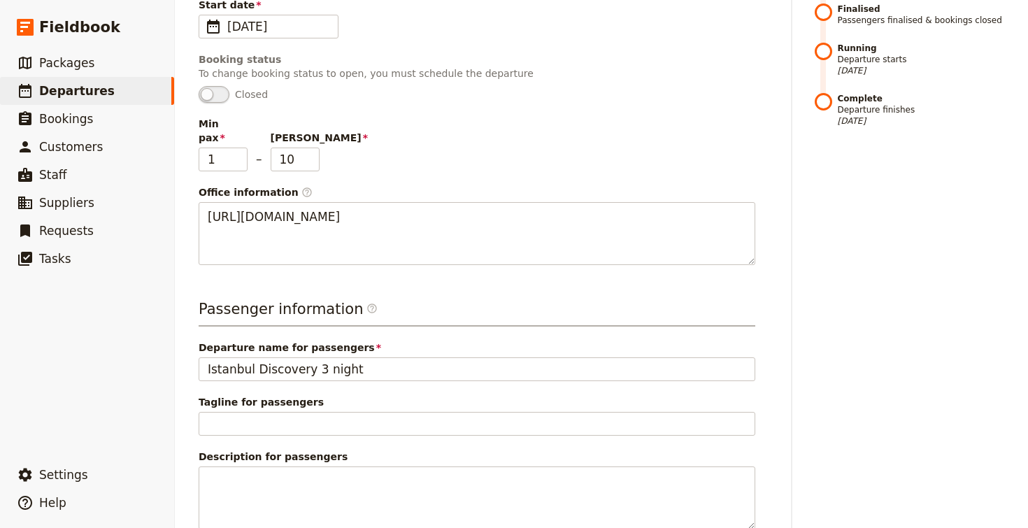
scroll to position [0, 0]
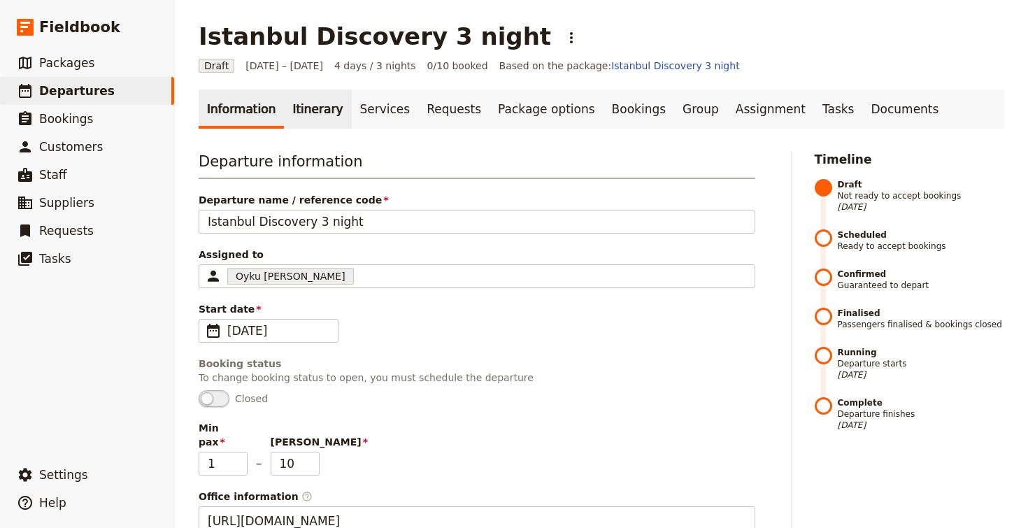
click at [292, 99] on link "Itinerary" at bounding box center [317, 108] width 67 height 39
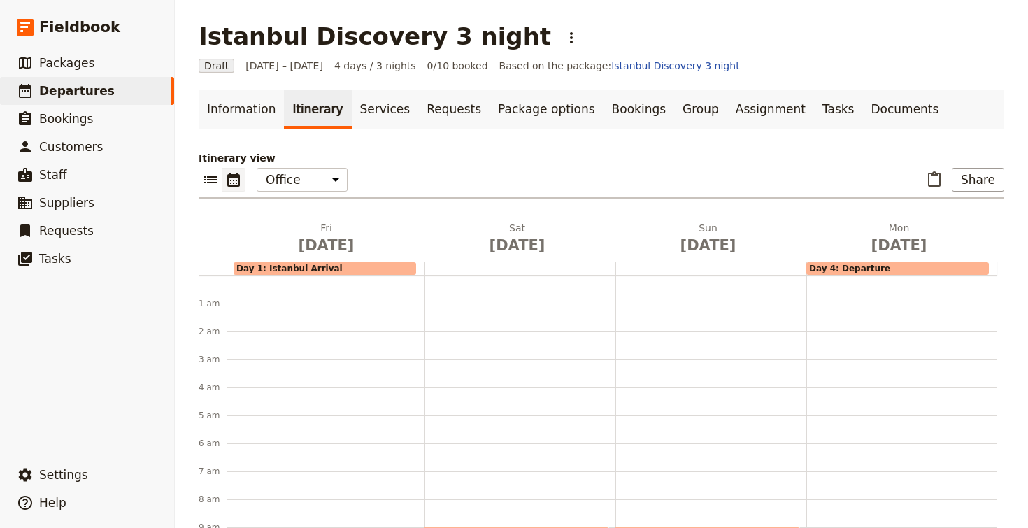
scroll to position [182, 0]
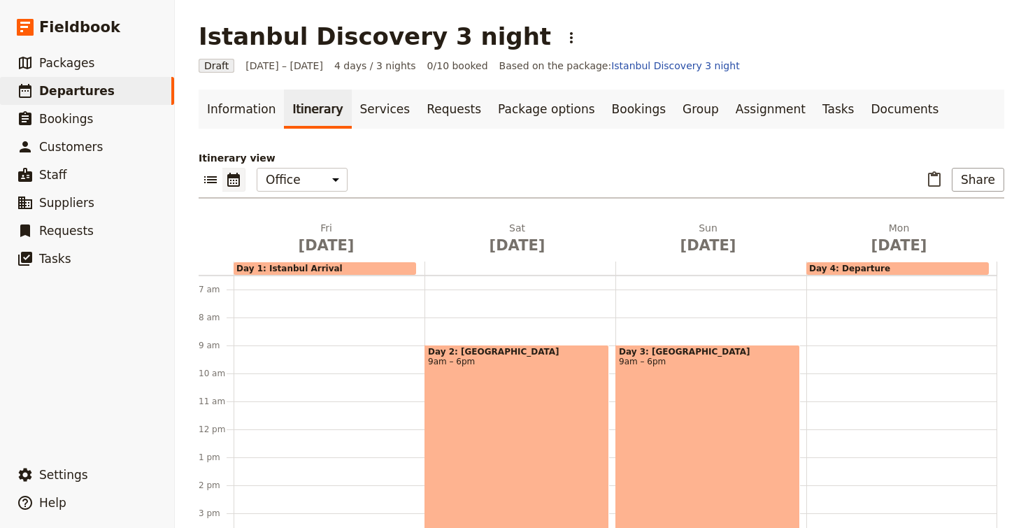
click at [226, 184] on icon "Calendar view" at bounding box center [233, 179] width 17 height 17
click at [211, 182] on icon "List view" at bounding box center [210, 179] width 13 height 7
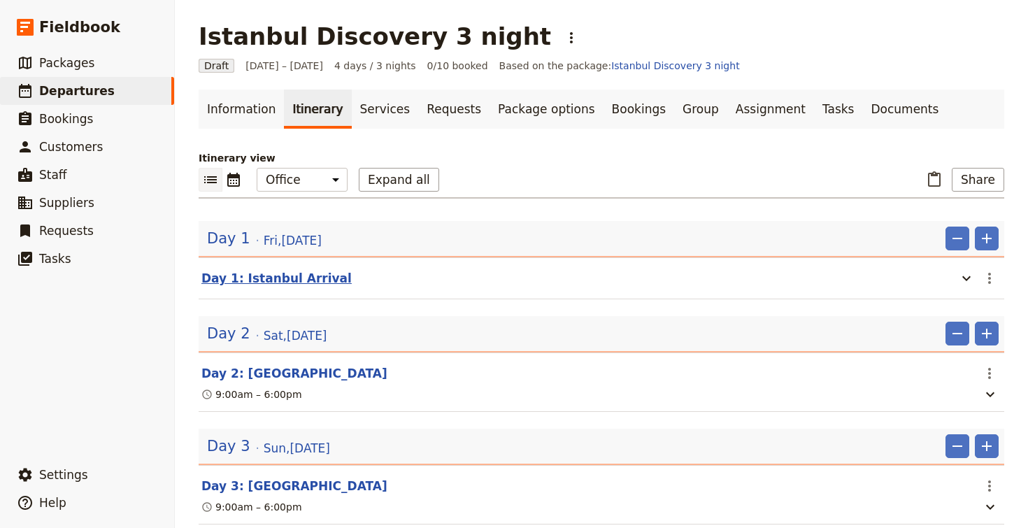
click at [309, 278] on button "Day 1: Istanbul Arrival" at bounding box center [276, 278] width 150 height 17
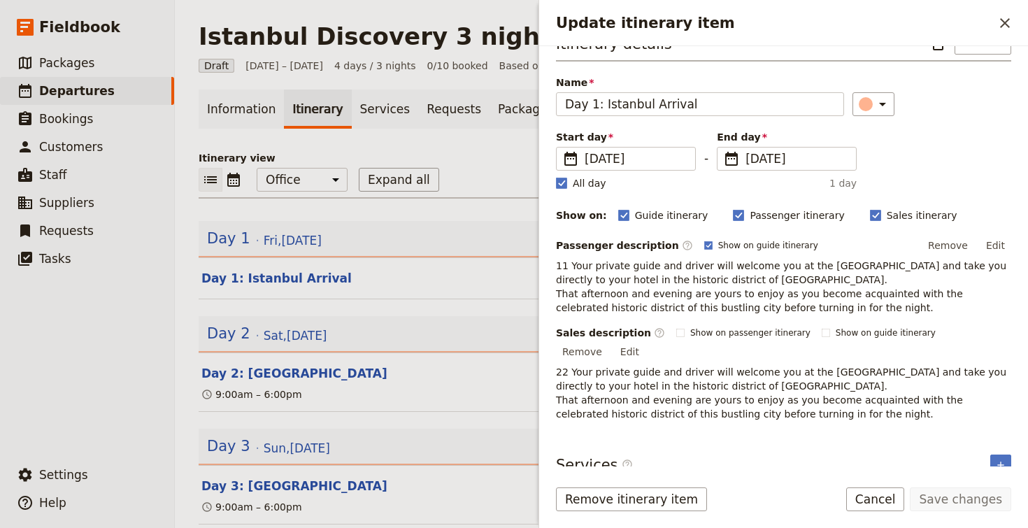
scroll to position [0, 0]
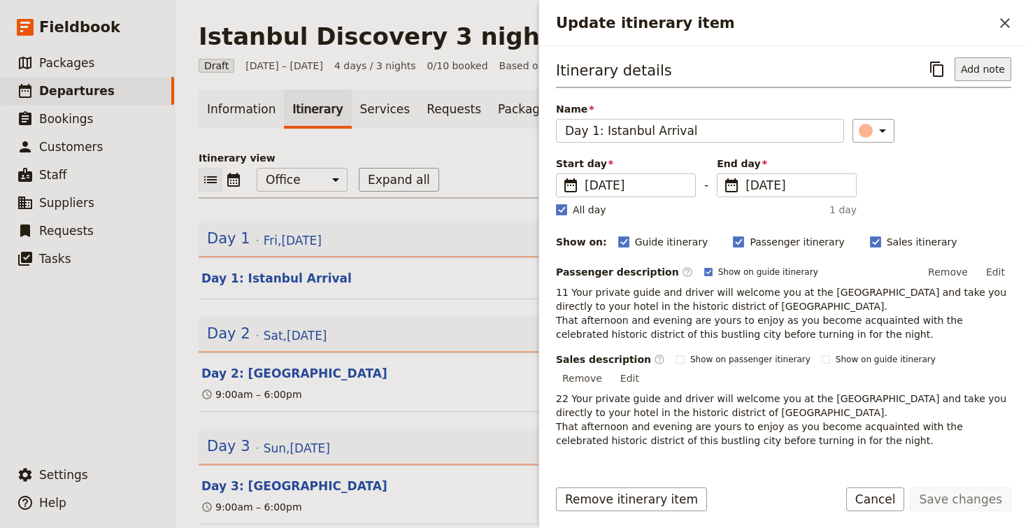
click at [975, 69] on button "Add note" at bounding box center [982, 69] width 57 height 24
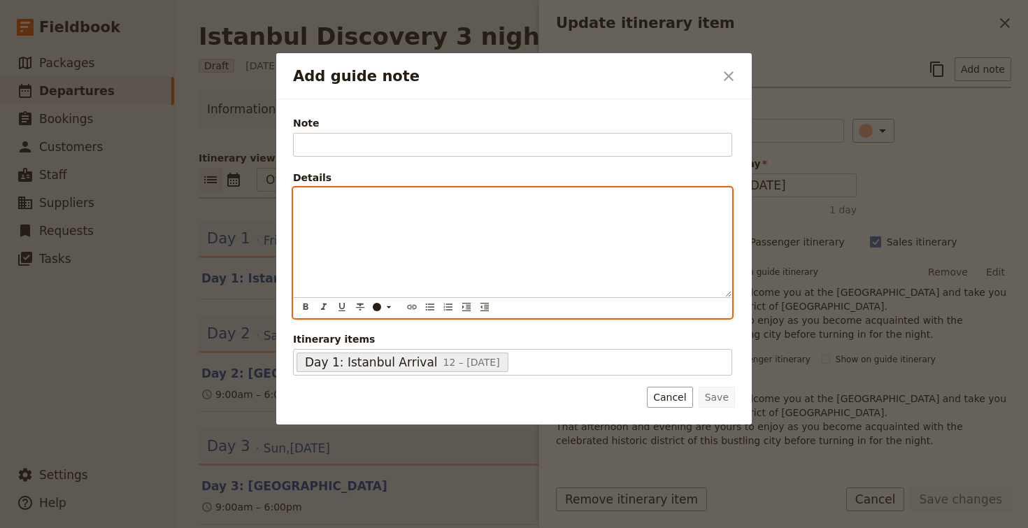
click at [505, 221] on div "Add guide note" at bounding box center [513, 242] width 438 height 109
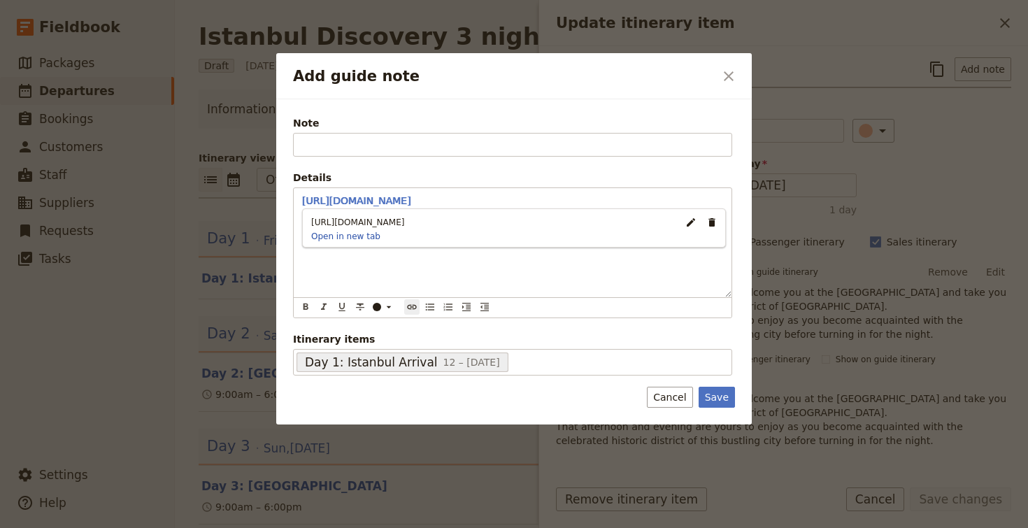
click at [536, 161] on div "Note Please fill out this field. Details [URL][DOMAIN_NAME] ​ ​ ​ ​ ​ ​ ​ ​ ​ ​…" at bounding box center [512, 245] width 439 height 259
click at [536, 156] on div "Note Please fill out this field. Details [URL][DOMAIN_NAME] ​ ​ ​ ​ ​ ​ ​ ​ ​ ​…" at bounding box center [512, 245] width 439 height 259
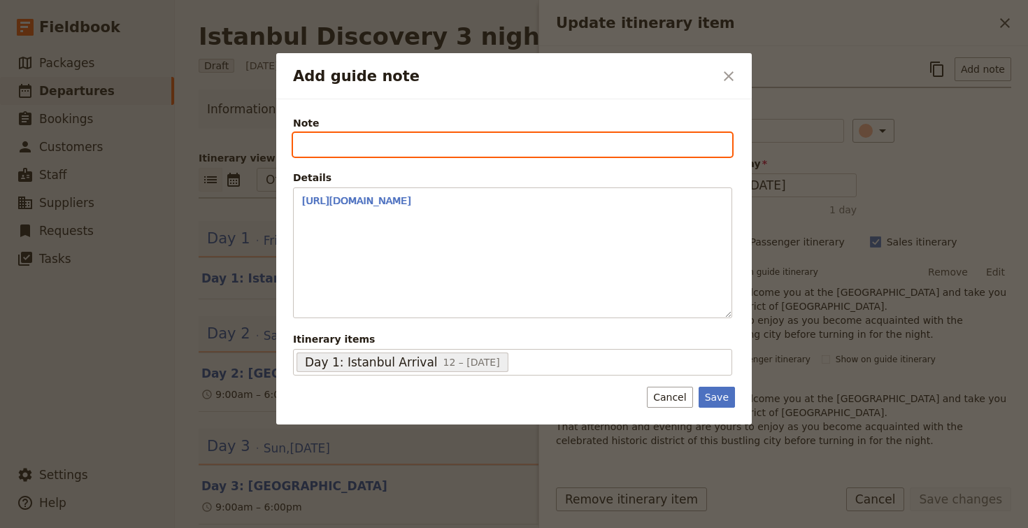
click at [533, 146] on input "Note" at bounding box center [512, 145] width 439 height 24
type input "website"
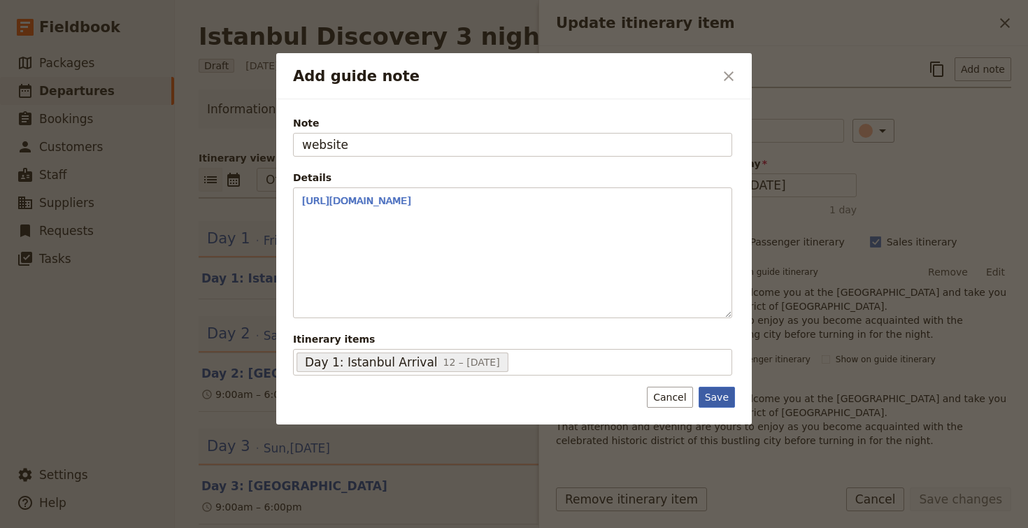
click at [722, 389] on button "Save" at bounding box center [716, 397] width 36 height 21
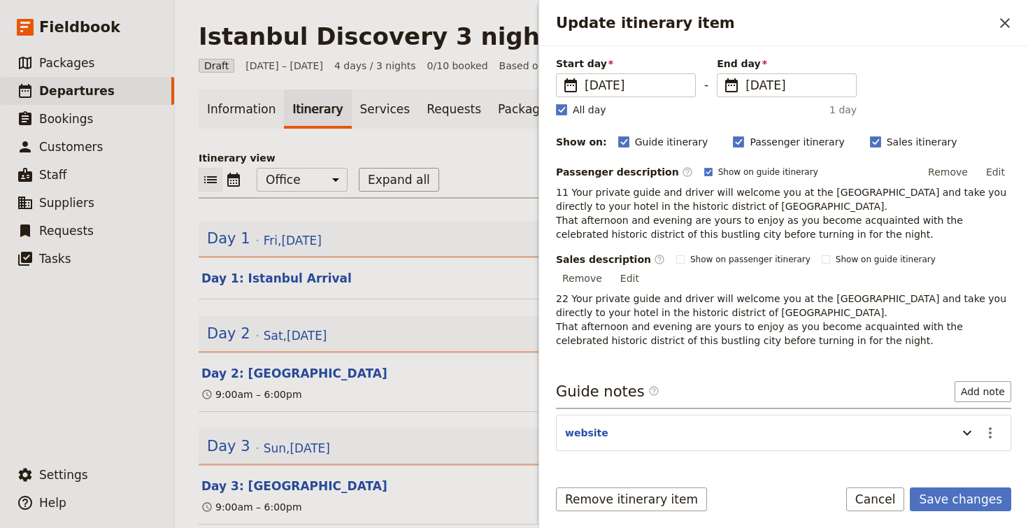
scroll to position [113, 0]
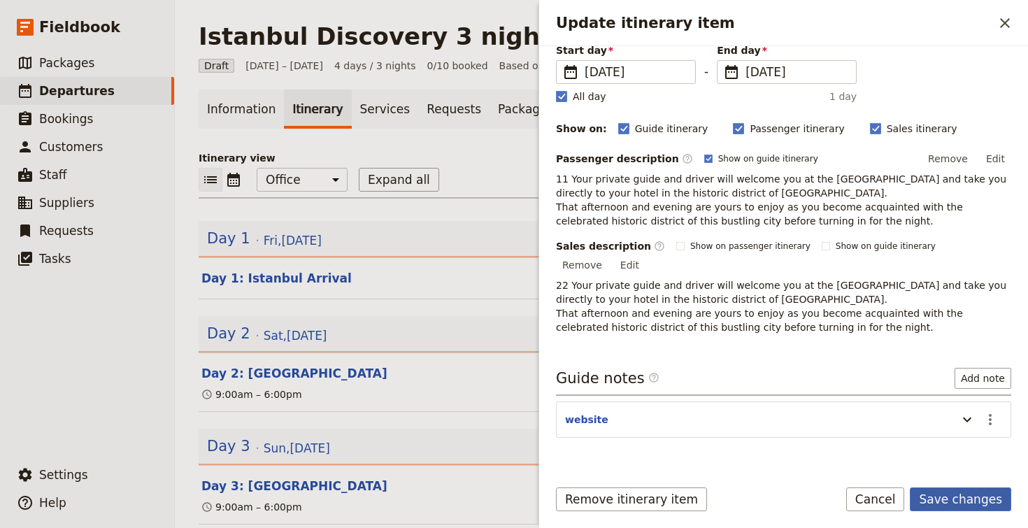
click at [933, 495] on button "Save changes" at bounding box center [960, 499] width 101 height 24
